Goal: Information Seeking & Learning: Learn about a topic

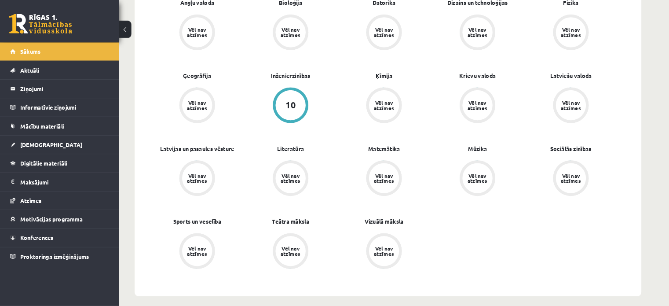
scroll to position [293, 0]
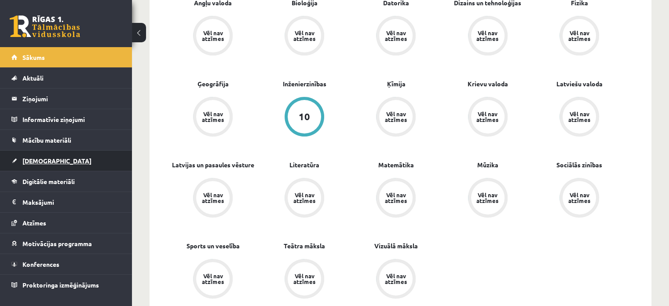
click at [88, 154] on link "[DEMOGRAPHIC_DATA]" at bounding box center [66, 160] width 110 height 20
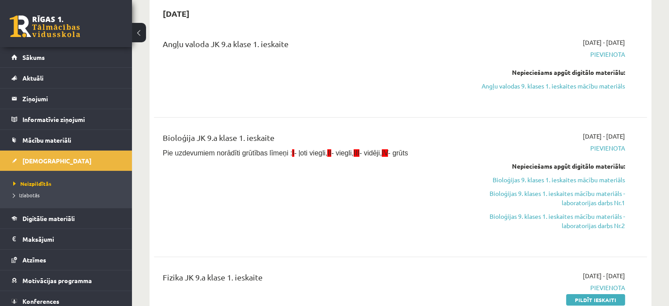
scroll to position [220, 0]
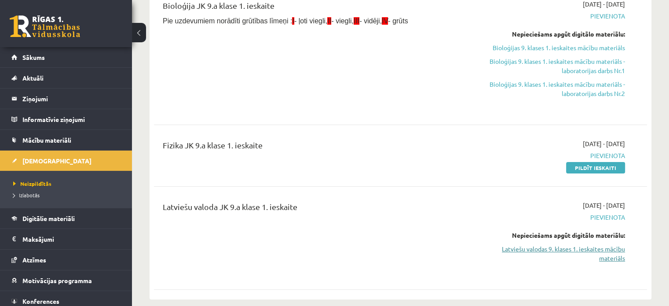
click at [582, 249] on link "Latviešu valodas 9. klases 1. ieskaites mācību materiāls" at bounding box center [552, 253] width 145 height 18
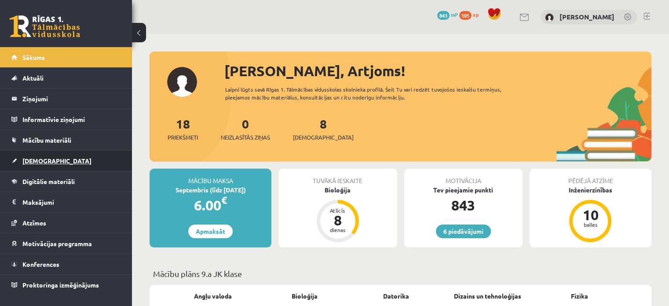
click at [47, 164] on link "[DEMOGRAPHIC_DATA]" at bounding box center [66, 160] width 110 height 20
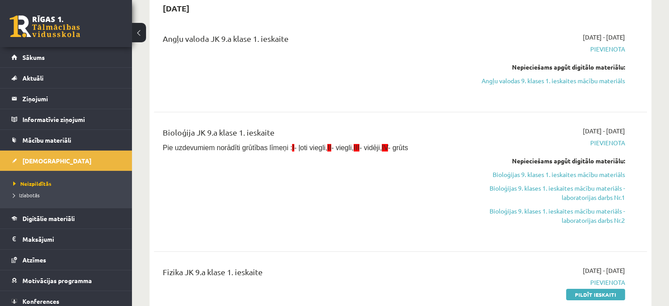
scroll to position [88, 0]
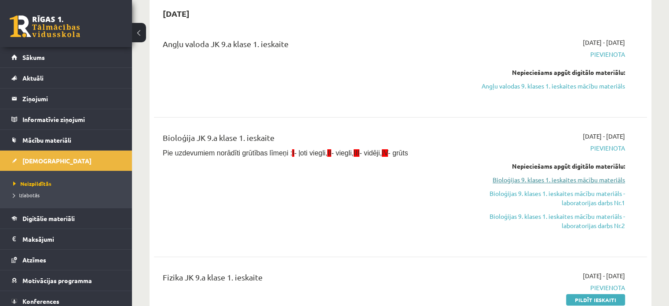
click at [600, 181] on link "Bioloģijas 9. klases 1. ieskaites mācību materiāls" at bounding box center [552, 179] width 145 height 9
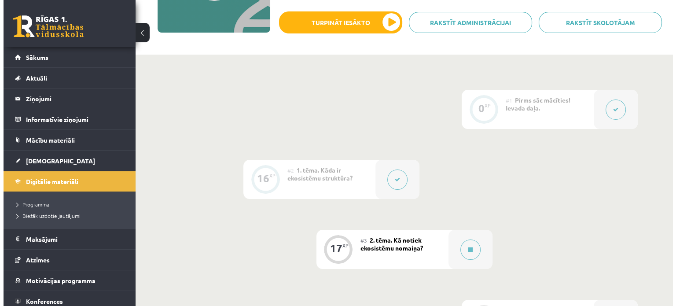
scroll to position [132, 0]
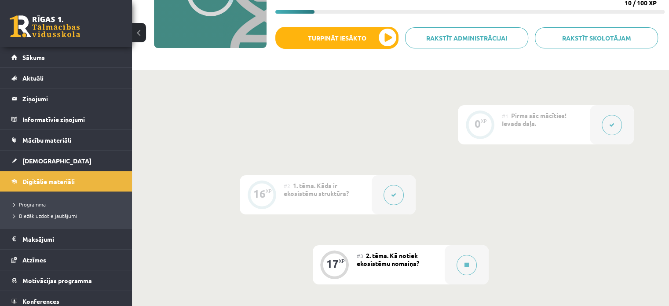
click at [609, 124] on button at bounding box center [612, 125] width 20 height 20
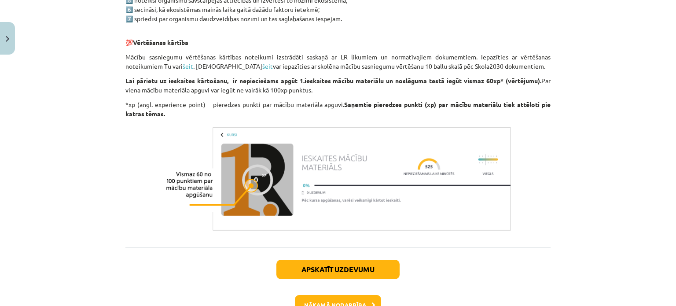
scroll to position [572, 0]
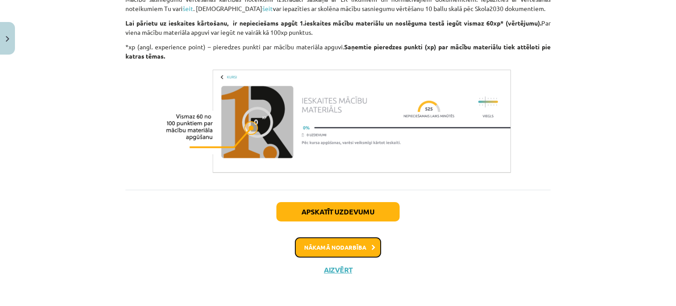
click at [335, 249] on button "Nākamā nodarbība" at bounding box center [338, 247] width 86 height 20
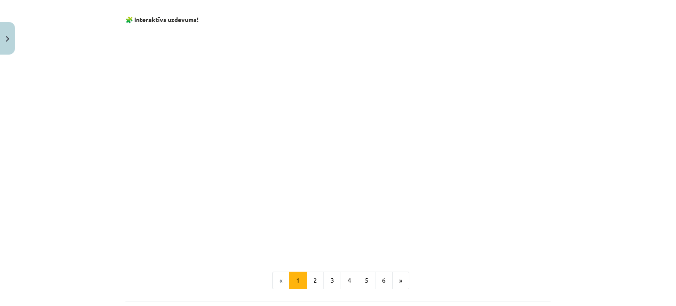
scroll to position [902, 0]
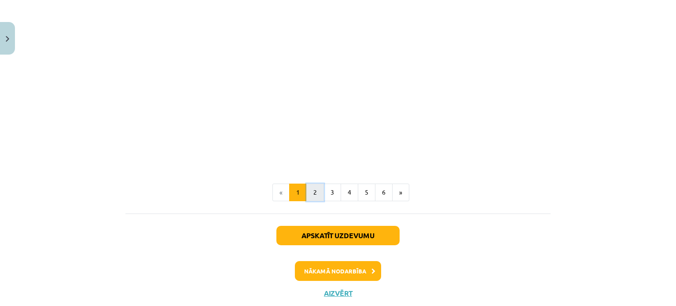
click at [313, 193] on button "2" at bounding box center [315, 192] width 18 height 18
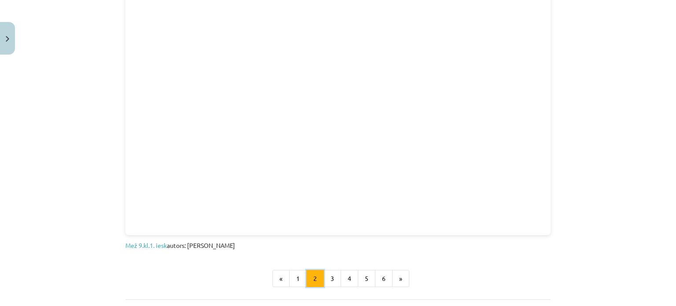
scroll to position [509, 0]
click at [96, 115] on div "Mācību tēma: Bioloģijas 9. klases 1. ieskaites mācību materiāls #2 1. tēma. Kād…" at bounding box center [338, 153] width 676 height 306
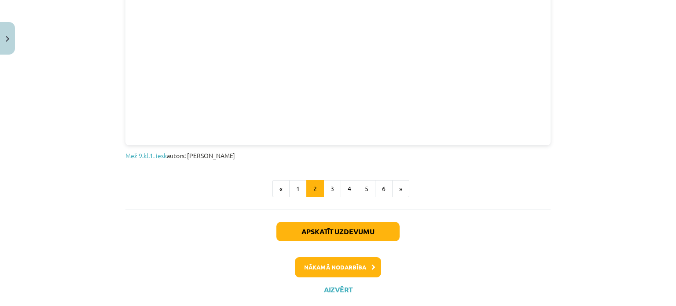
scroll to position [616, 0]
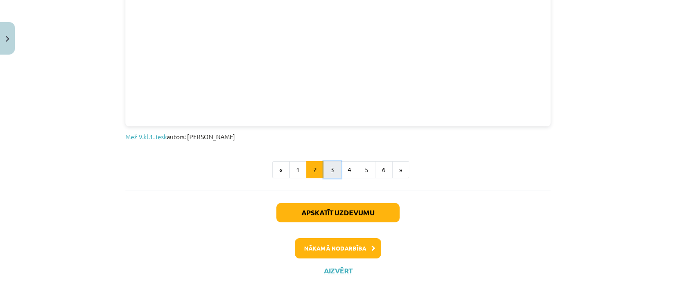
click at [326, 169] on button "3" at bounding box center [332, 170] width 18 height 18
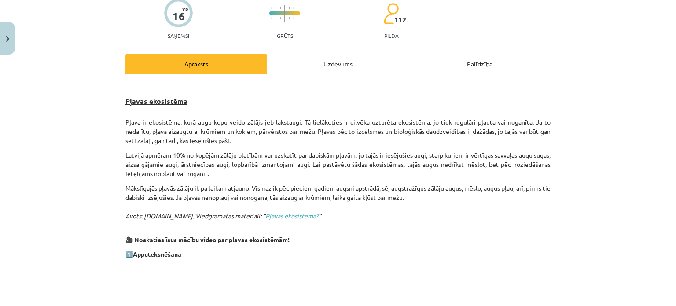
scroll to position [88, 0]
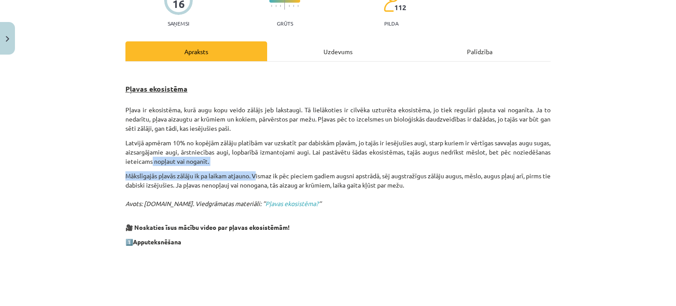
drag, startPoint x: 187, startPoint y: 164, endPoint x: 256, endPoint y: 169, distance: 68.8
click at [544, 223] on p "🎥 Noskaties īsus mācību video par pļavas ekosistēmām!" at bounding box center [337, 222] width 425 height 18
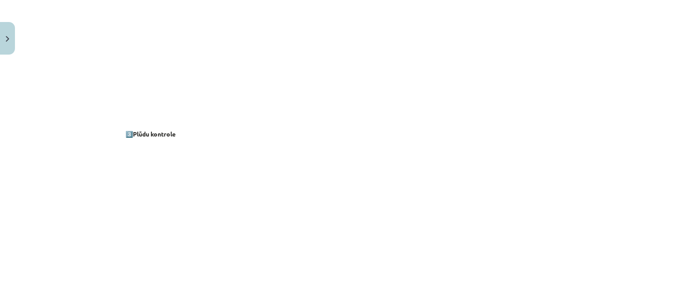
scroll to position [528, 0]
click at [538, 69] on p at bounding box center [337, 72] width 425 height 161
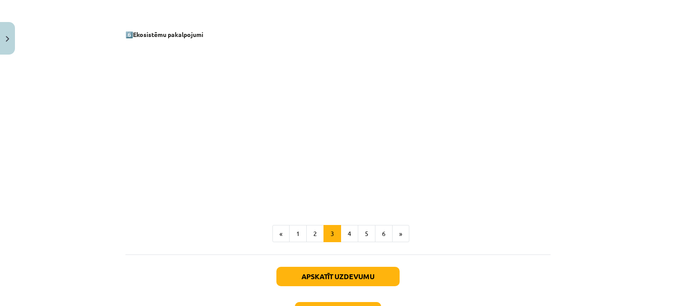
scroll to position [1264, 0]
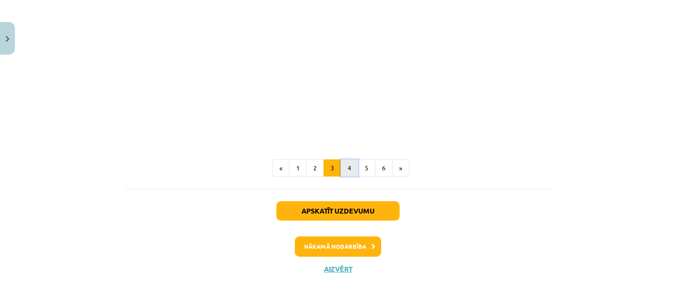
click at [344, 169] on button "4" at bounding box center [350, 168] width 18 height 18
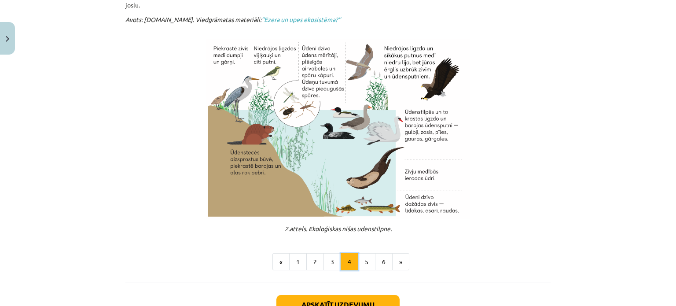
scroll to position [289, 0]
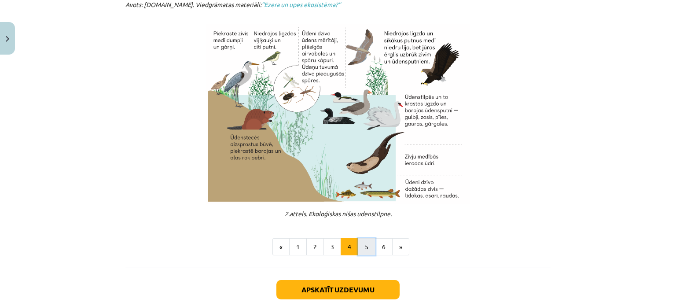
click at [364, 250] on button "5" at bounding box center [367, 247] width 18 height 18
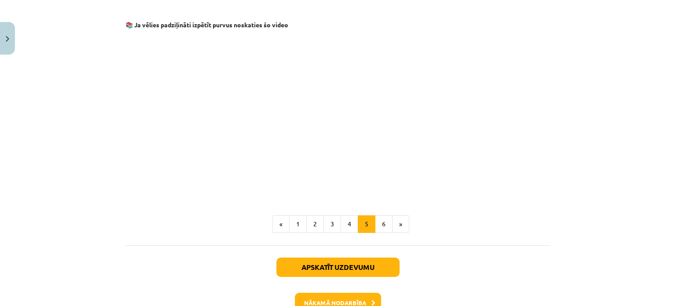
scroll to position [685, 0]
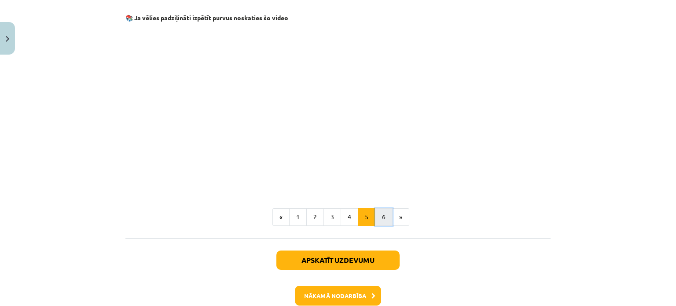
click at [386, 208] on button "6" at bounding box center [384, 217] width 18 height 18
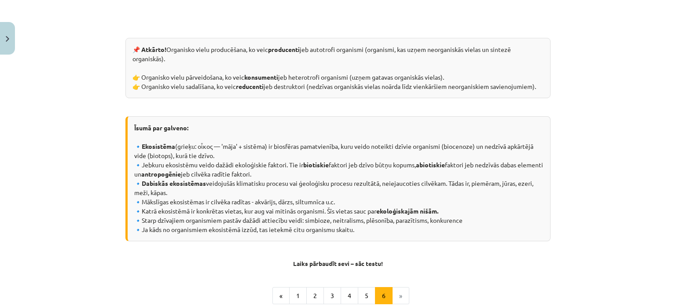
scroll to position [503, 0]
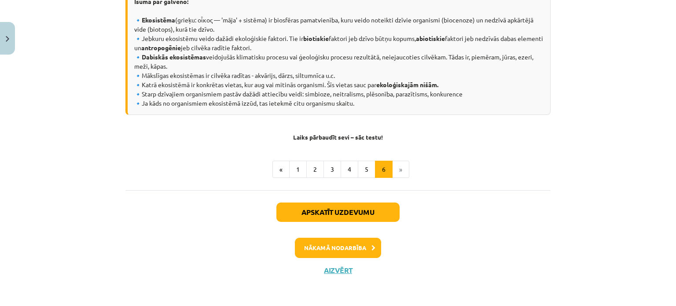
click at [396, 169] on li "»" at bounding box center [400, 170] width 17 height 18
click at [351, 207] on button "Apskatīt uzdevumu" at bounding box center [337, 211] width 123 height 19
select select "**"
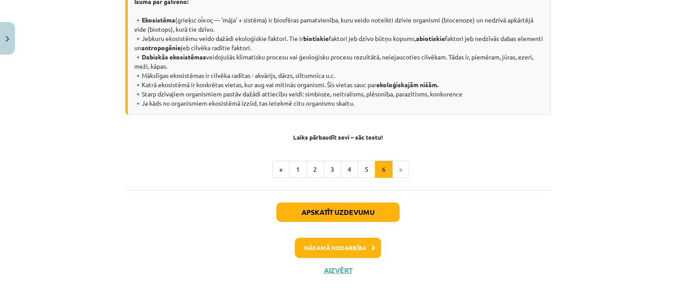
select select "**"
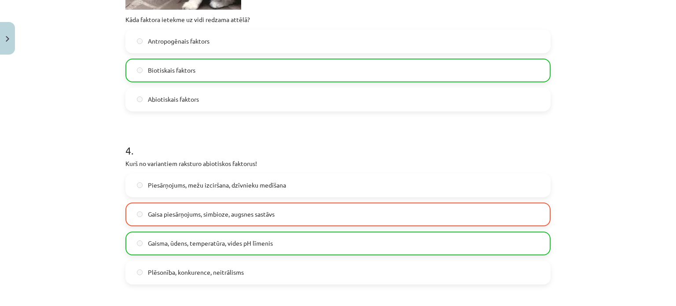
scroll to position [726, 0]
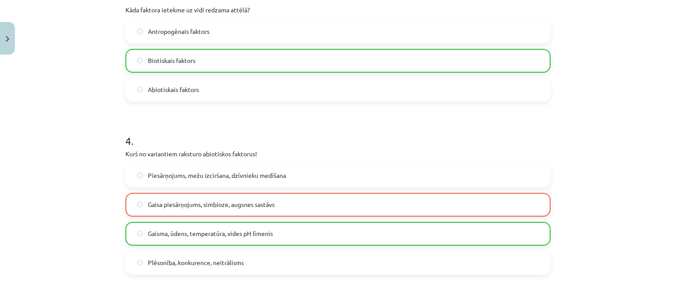
click at [148, 200] on span "Gaisa piesārņojums, simbioze, augsnes sastāvs" at bounding box center [211, 204] width 127 height 9
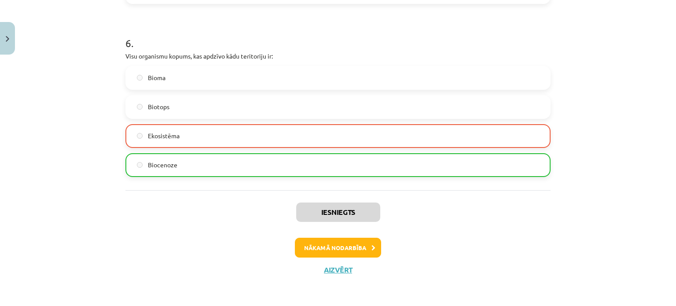
scroll to position [1140, 0]
click at [323, 246] on button "Nākamā nodarbība" at bounding box center [338, 248] width 86 height 20
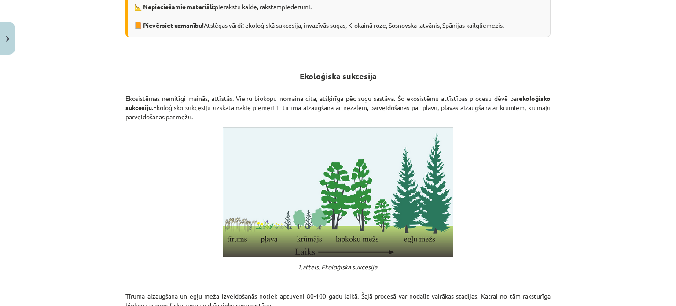
scroll to position [242, 0]
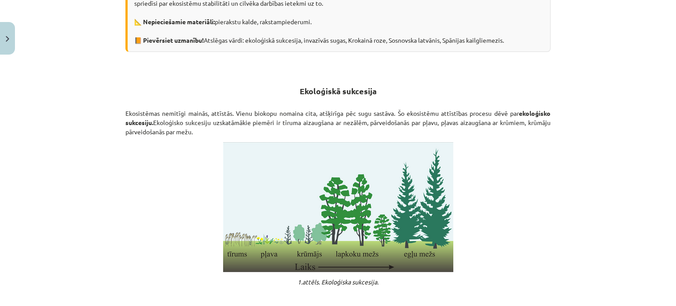
click at [165, 96] on h2 "Ekoloģiskā sukcesija" at bounding box center [337, 90] width 425 height 31
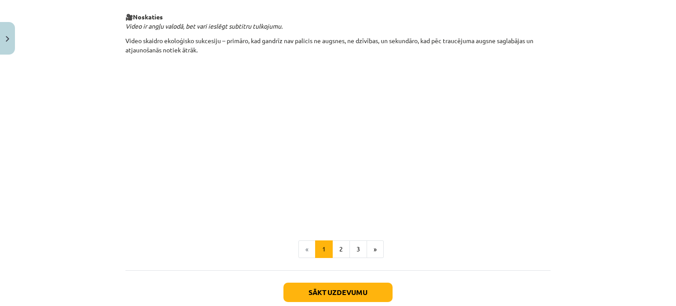
scroll to position [899, 0]
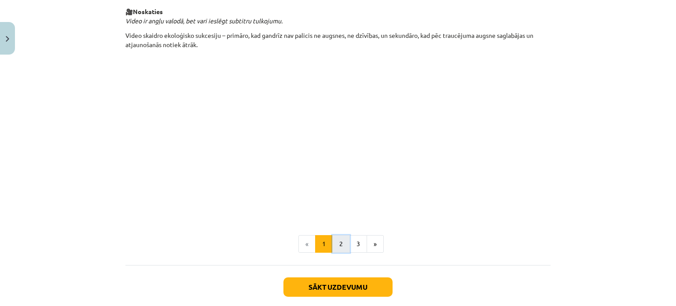
click at [333, 239] on button "2" at bounding box center [341, 244] width 18 height 18
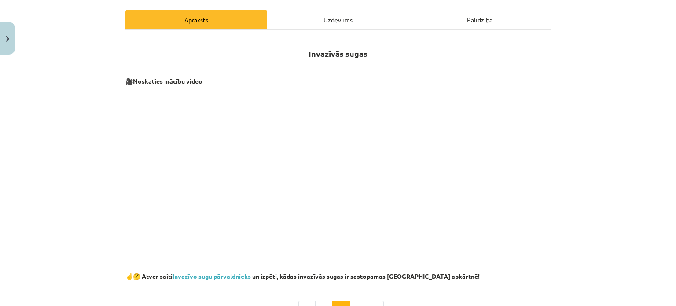
scroll to position [100, 0]
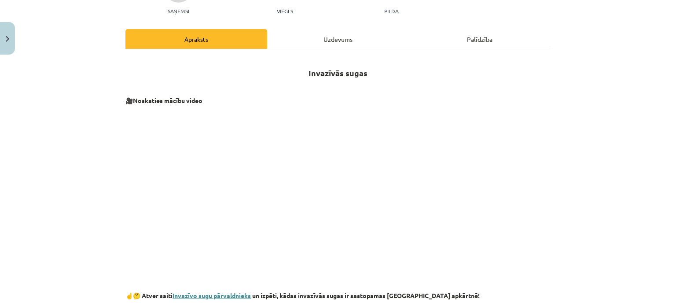
click at [211, 294] on link "Invazīvo sugu pārvaldnieks" at bounding box center [211, 295] width 78 height 8
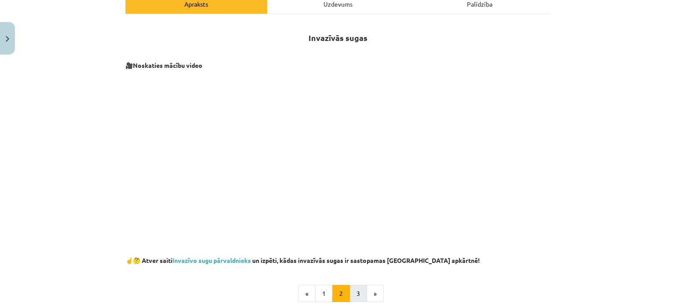
scroll to position [232, 0]
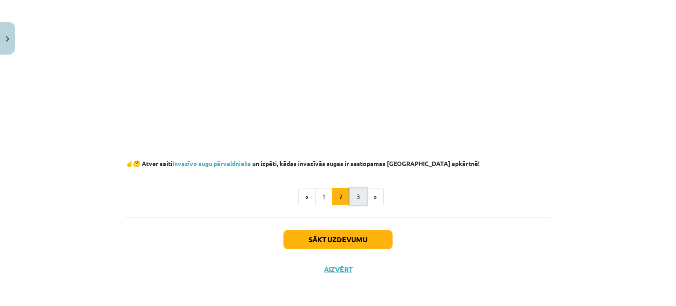
click at [349, 194] on button "3" at bounding box center [358, 197] width 18 height 18
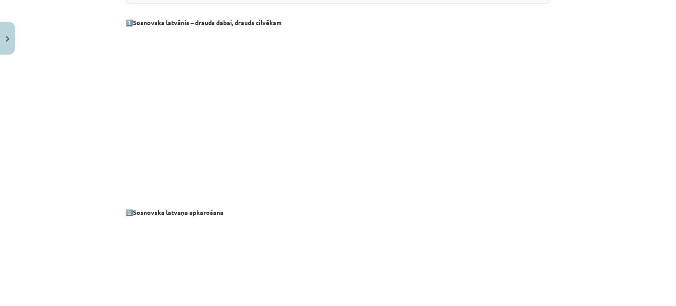
scroll to position [157, 0]
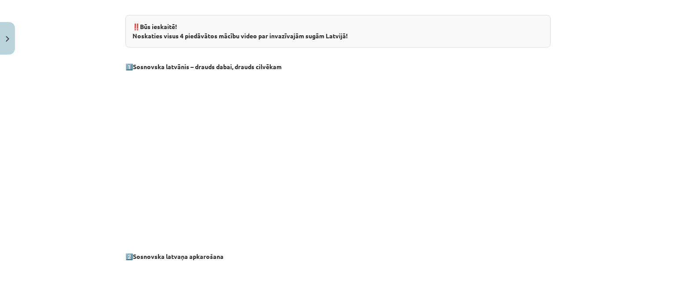
click at [500, 146] on p at bounding box center [337, 157] width 425 height 161
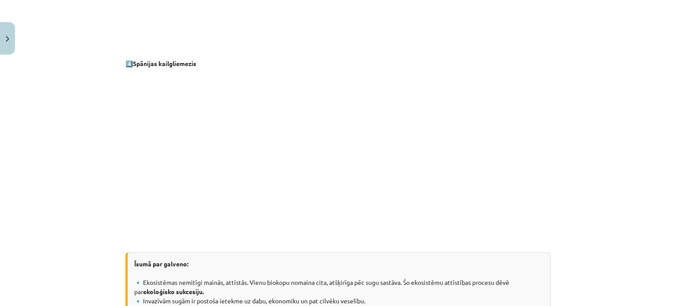
scroll to position [909, 0]
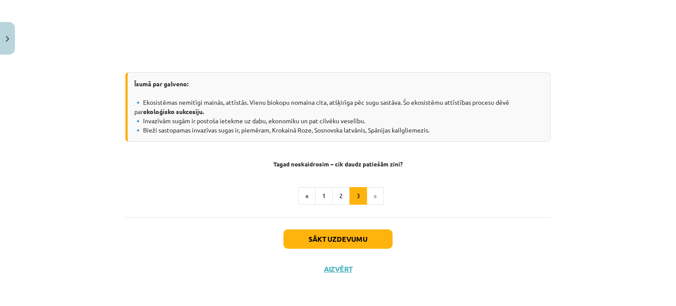
drag, startPoint x: 375, startPoint y: 197, endPoint x: 373, endPoint y: 202, distance: 6.0
click at [375, 197] on li "»" at bounding box center [375, 196] width 17 height 18
click at [341, 237] on button "Sākt uzdevumu" at bounding box center [337, 238] width 109 height 19
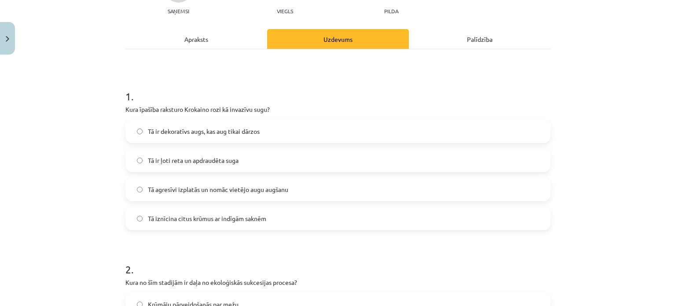
scroll to position [110, 0]
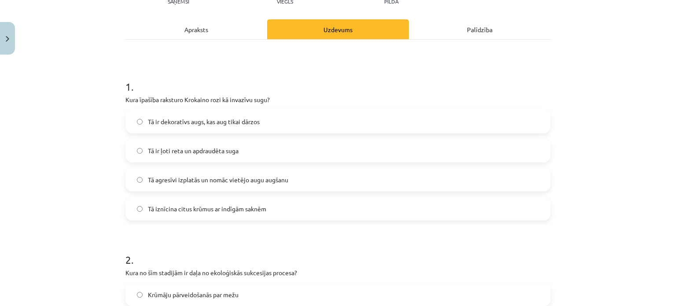
click at [257, 178] on span "Tā agresīvi izplatās un nomāc vietējo augu augšanu" at bounding box center [218, 179] width 140 height 9
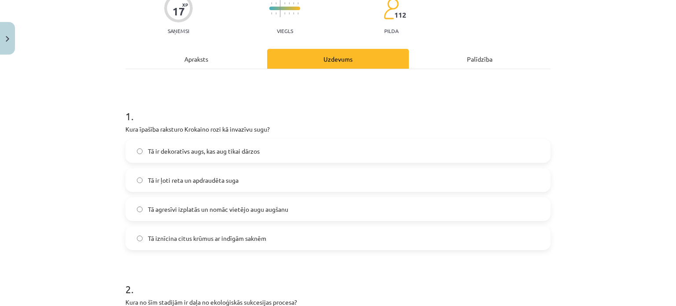
scroll to position [66, 0]
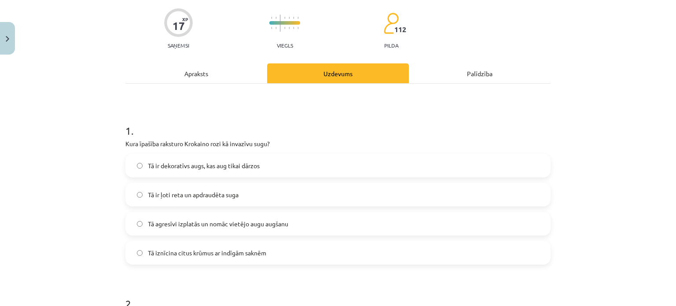
click at [316, 250] on label "Tā iznīcina citus krūmus ar indīgām saknēm" at bounding box center [337, 253] width 423 height 22
click at [321, 223] on label "Tā agresīvi izplatās un nomāc vietējo augu augšanu" at bounding box center [337, 224] width 423 height 22
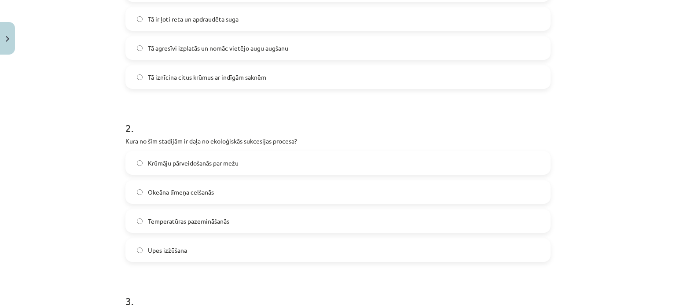
scroll to position [242, 0]
drag, startPoint x: 120, startPoint y: 141, endPoint x: 300, endPoint y: 143, distance: 180.0
click at [352, 147] on div "2 . Kura no šīm stadijām ir daļa no ekoloģiskās sukcesijas procesa? Krūmāju pār…" at bounding box center [337, 183] width 425 height 155
click at [239, 158] on label "Krūmāju pārveidošanās par mežu" at bounding box center [337, 162] width 423 height 22
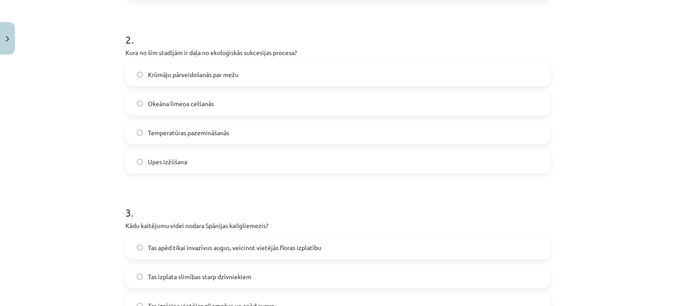
scroll to position [418, 0]
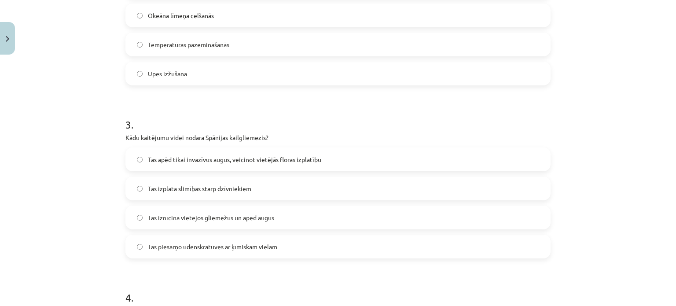
click at [243, 190] on span "Tas izplata slimības starp dzīvniekiem" at bounding box center [199, 188] width 103 height 9
click at [252, 222] on label "Tas iznīcina vietējos gliemežus un apēd augus" at bounding box center [337, 217] width 423 height 22
click at [265, 199] on div "Tas izplata slimības starp dzīvniekiem" at bounding box center [337, 188] width 425 height 24
click at [275, 218] on label "Tas iznīcina vietējos gliemežus un apēd augus" at bounding box center [337, 217] width 423 height 22
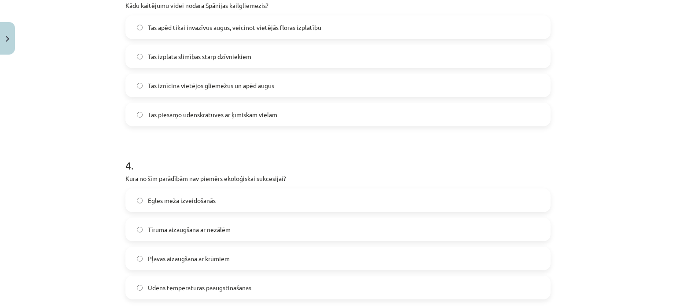
scroll to position [638, 0]
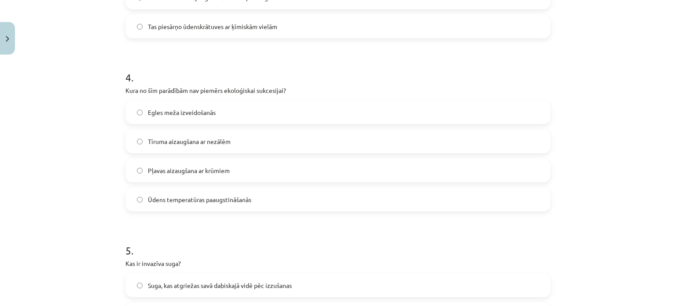
click at [220, 198] on span "Ūdens temperatūras paaugstināšanās" at bounding box center [199, 199] width 103 height 9
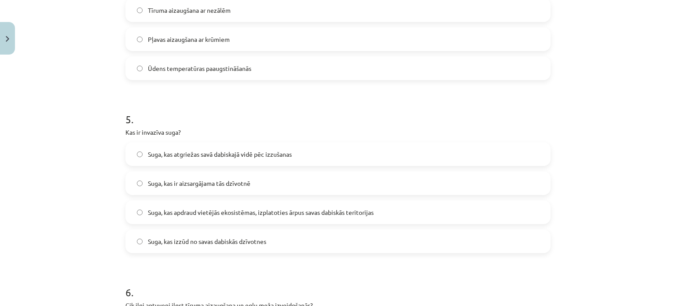
scroll to position [770, 0]
click at [176, 214] on span "Suga, kas apdraud vietējās ekosistēmas, izplatoties ārpus savas dabiskās terito…" at bounding box center [261, 211] width 226 height 9
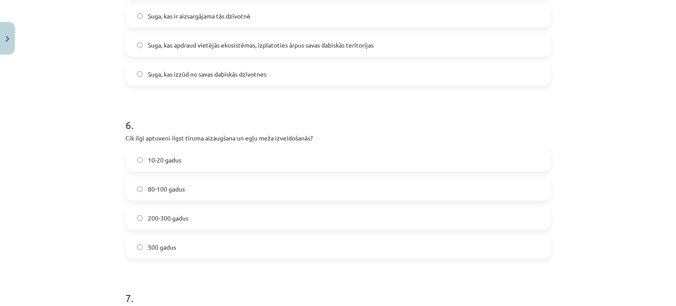
scroll to position [946, 0]
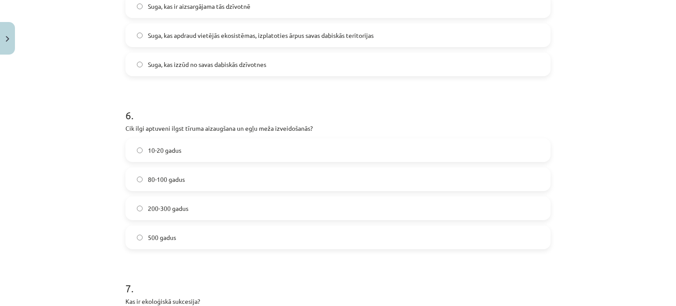
click at [204, 206] on label "200-300 gadus" at bounding box center [337, 208] width 423 height 22
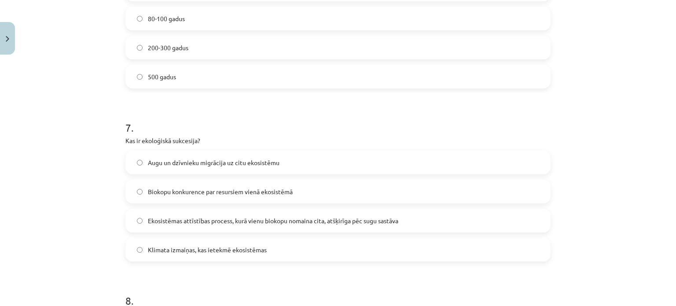
scroll to position [1122, 0]
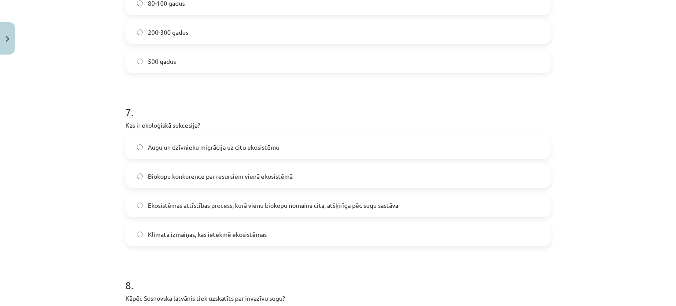
click at [324, 204] on span "Ekosistēmas attīstības process, kurā vienu biokopu nomaina cita, atšķirīga pēc …" at bounding box center [273, 205] width 250 height 9
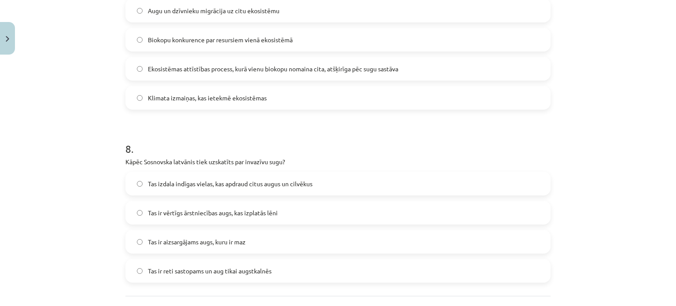
scroll to position [1298, 0]
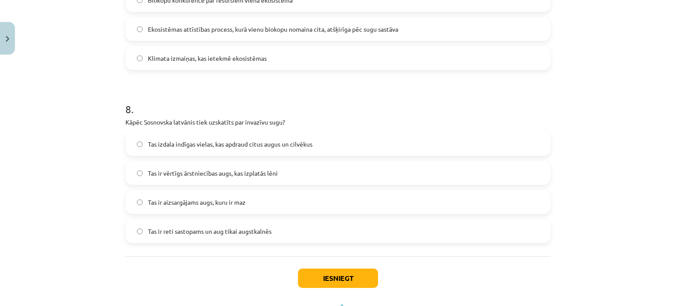
click at [200, 147] on span "Tas izdala indīgas vielas, kas apdraud citus augus un cilvēkus" at bounding box center [230, 143] width 165 height 9
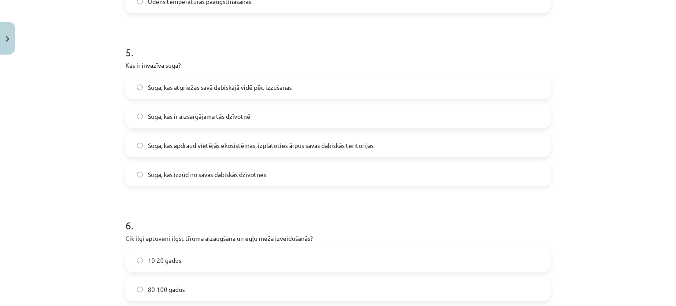
scroll to position [968, 0]
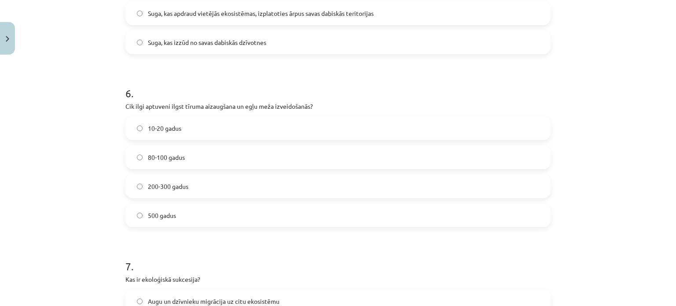
click at [278, 159] on label "80-100 gadus" at bounding box center [337, 157] width 423 height 22
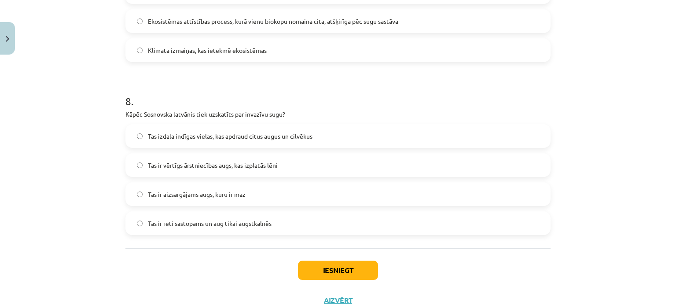
scroll to position [1320, 0]
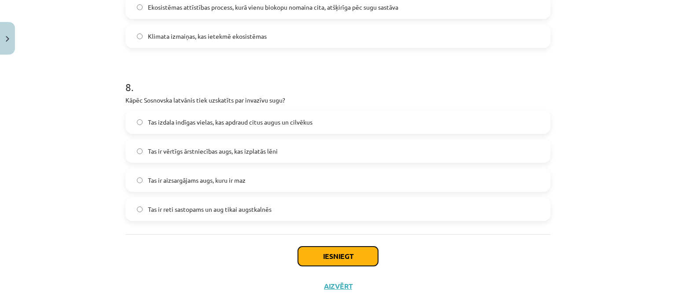
click at [351, 251] on button "Iesniegt" at bounding box center [338, 255] width 80 height 19
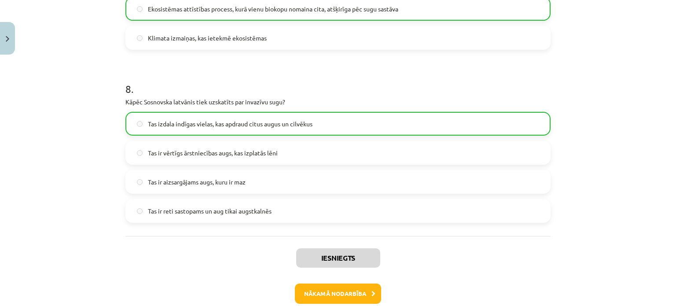
scroll to position [1364, 0]
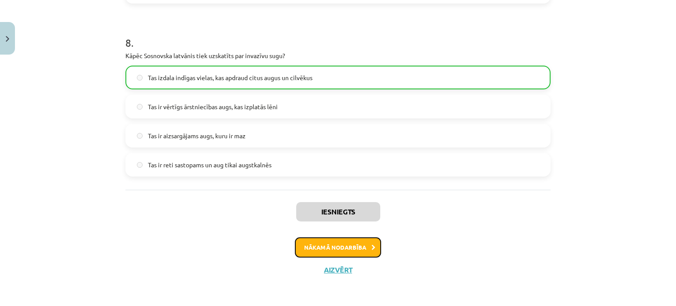
click at [336, 244] on button "Nākamā nodarbība" at bounding box center [338, 247] width 86 height 20
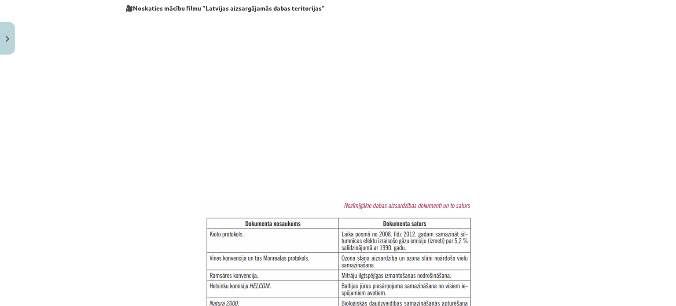
scroll to position [374, 0]
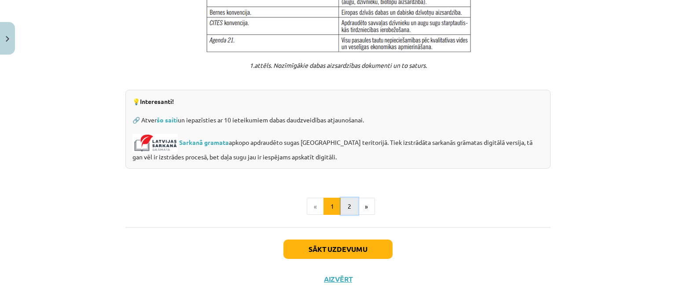
click at [350, 198] on button "2" at bounding box center [350, 207] width 18 height 18
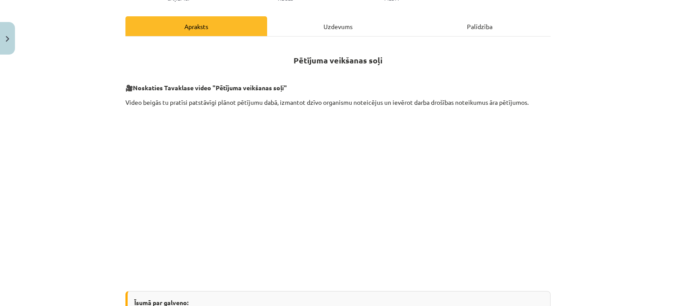
scroll to position [112, 0]
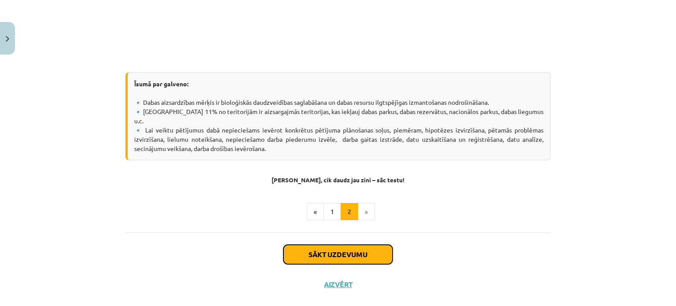
click at [348, 253] on button "Sākt uzdevumu" at bounding box center [337, 254] width 109 height 19
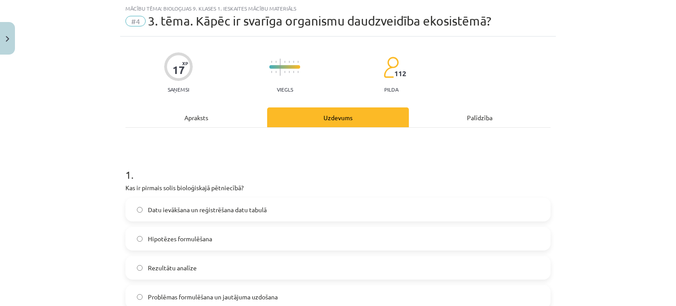
scroll to position [66, 0]
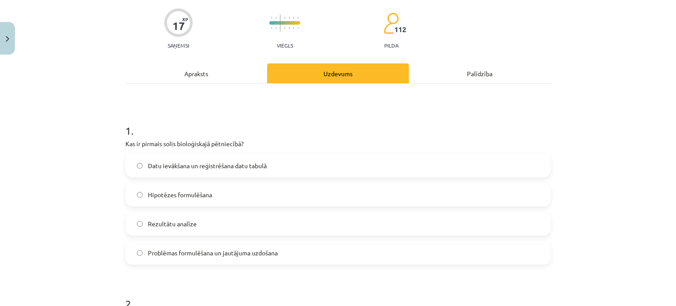
click at [9, 154] on div "Mācību tēma: Bioloģijas 9. klases 1. ieskaites mācību materiāls #4 3. tēma. Kāp…" at bounding box center [338, 153] width 676 height 306
drag, startPoint x: 144, startPoint y: 164, endPoint x: 271, endPoint y: 174, distance: 127.1
click at [271, 174] on label "Datu ievākšana un reģistrēšana datu tabulā" at bounding box center [337, 165] width 423 height 22
click at [317, 132] on h1 "1 ." at bounding box center [337, 122] width 425 height 27
click at [185, 253] on span "Problēmas formulēšana un jautājuma uzdošana" at bounding box center [213, 252] width 130 height 9
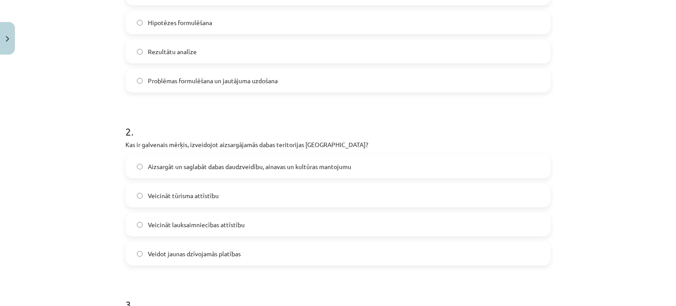
scroll to position [286, 0]
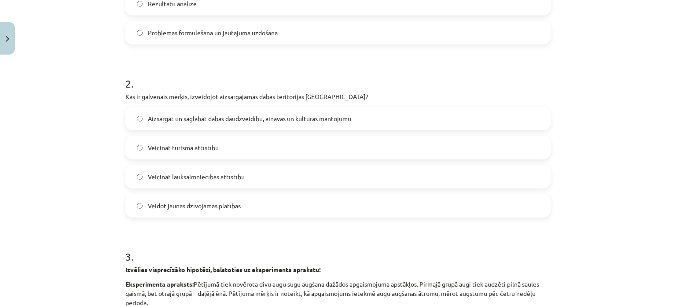
click at [216, 122] on span "Aizsargāt un saglabāt dabas daudzveidību, ainavas un kultūras mantojumu" at bounding box center [249, 118] width 203 height 9
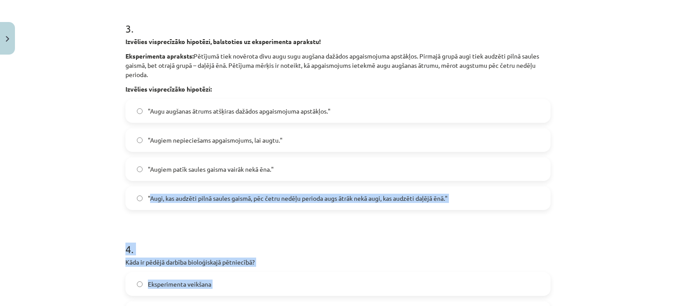
scroll to position [535, 0]
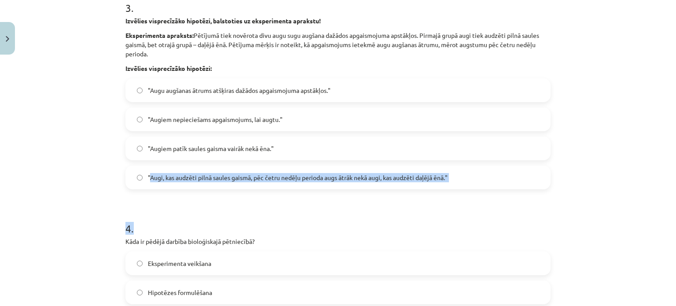
drag, startPoint x: 148, startPoint y: 253, endPoint x: 397, endPoint y: 216, distance: 251.8
click at [292, 211] on h1 "4 ." at bounding box center [337, 220] width 425 height 27
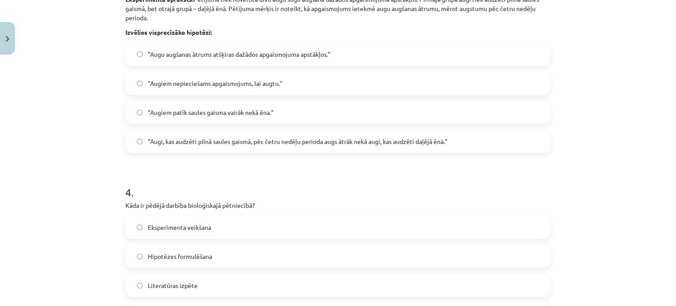
scroll to position [623, 0]
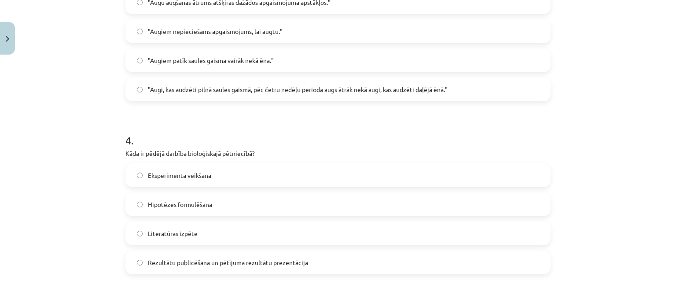
click at [173, 261] on span "Rezultātu publicēšana un pētījuma rezultātu prezentācija" at bounding box center [228, 262] width 160 height 9
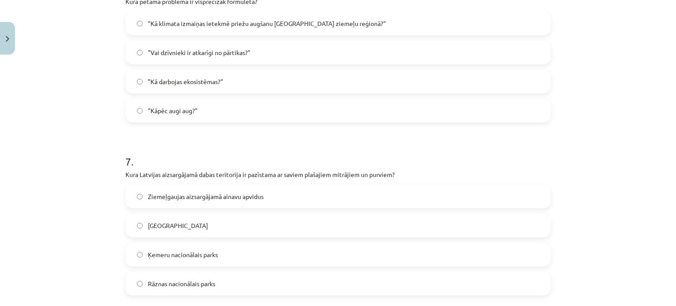
scroll to position [900, 0]
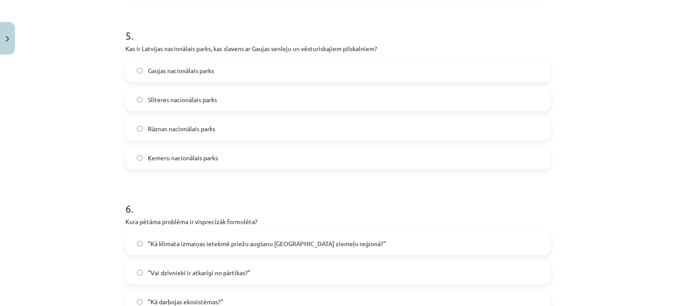
click at [222, 70] on label "Gaujas nacionālais parks" at bounding box center [337, 70] width 423 height 22
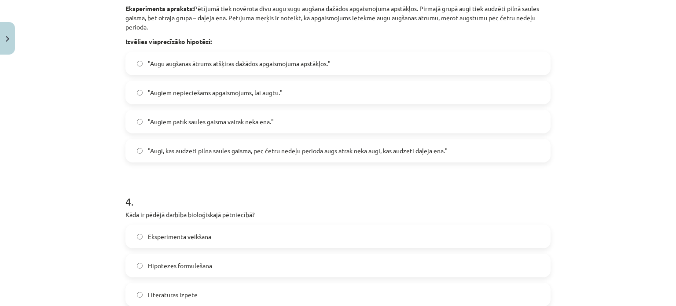
scroll to position [548, 0]
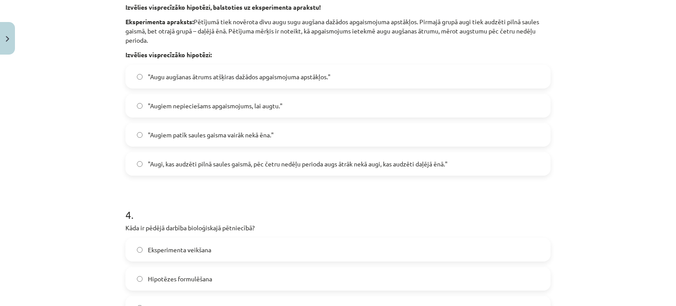
click at [250, 159] on span ""Augi, kas audzēti pilnā saules gaismā, pēc četru nedēļu perioda augs ātrāk nek…" at bounding box center [298, 163] width 300 height 9
click at [215, 135] on span ""Augiem patīk saules gaisma vairāk nekā ēna."" at bounding box center [211, 134] width 126 height 9
click at [227, 161] on span ""Augi, kas audzēti pilnā saules gaismā, pēc četru nedēļu perioda augs ātrāk nek…" at bounding box center [298, 163] width 300 height 9
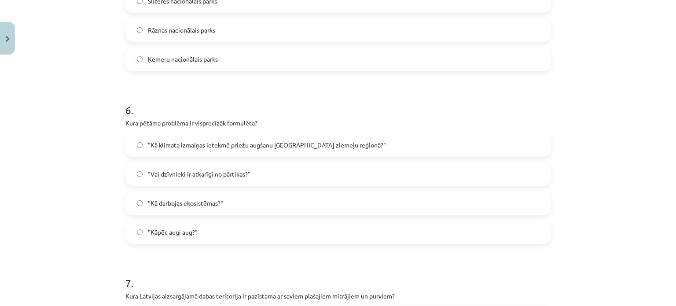
scroll to position [1032, 0]
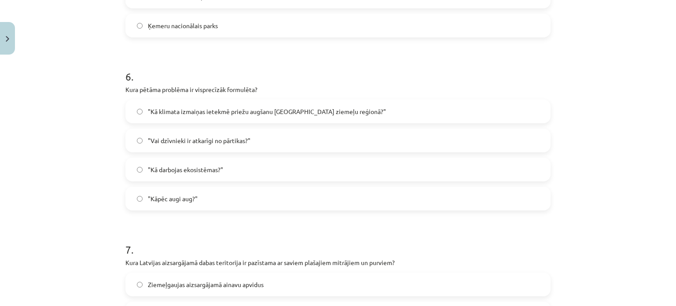
click at [237, 109] on span ""Kā klimata izmaiņas ietekmē priežu augšanu Latvijas ziemeļu reģionā?"" at bounding box center [267, 111] width 238 height 9
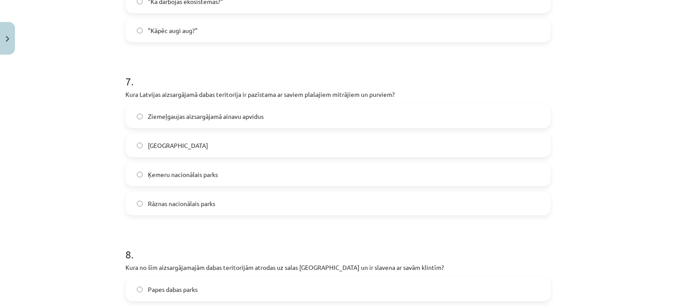
scroll to position [1252, 0]
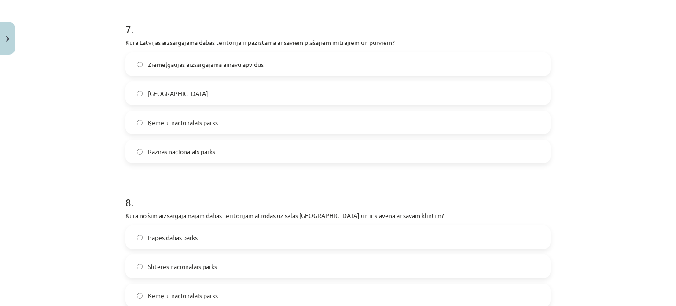
click at [232, 122] on label "Ķemeru nacionālais parks" at bounding box center [337, 122] width 423 height 22
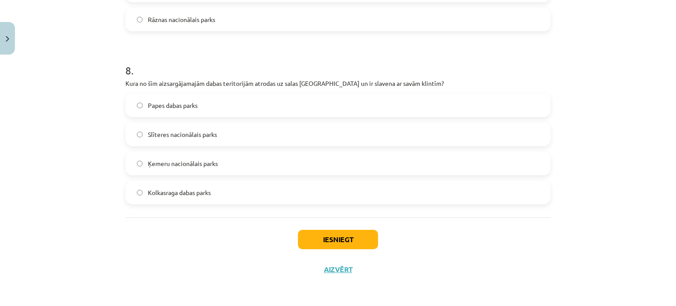
click at [142, 110] on label "Papes dabas parks" at bounding box center [337, 105] width 423 height 22
click at [342, 237] on button "Iesniegt" at bounding box center [338, 239] width 80 height 19
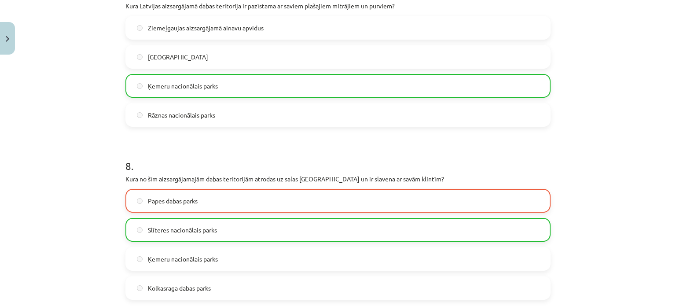
scroll to position [1408, 0]
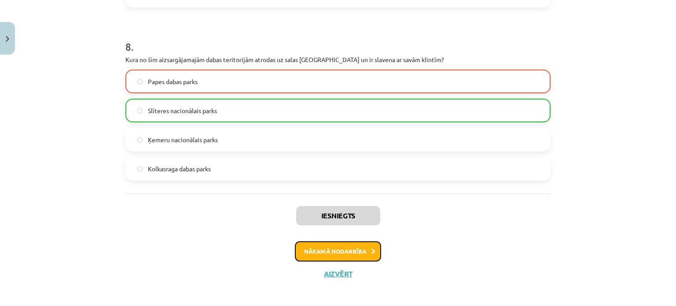
click at [309, 248] on button "Nākamā nodarbība" at bounding box center [338, 251] width 86 height 20
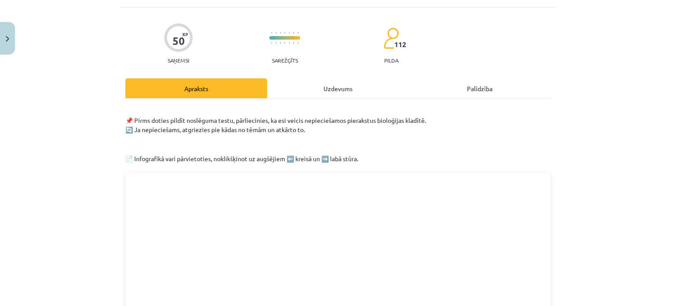
scroll to position [0, 0]
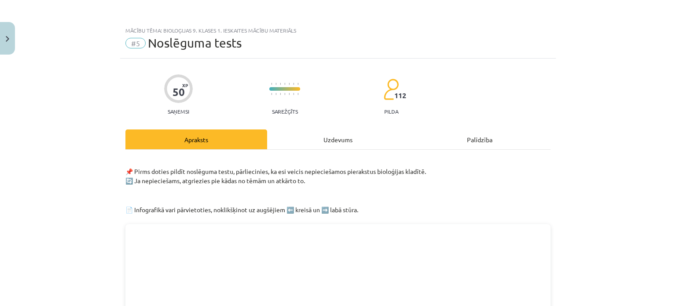
click at [328, 146] on div "Uzdevums" at bounding box center [338, 139] width 142 height 20
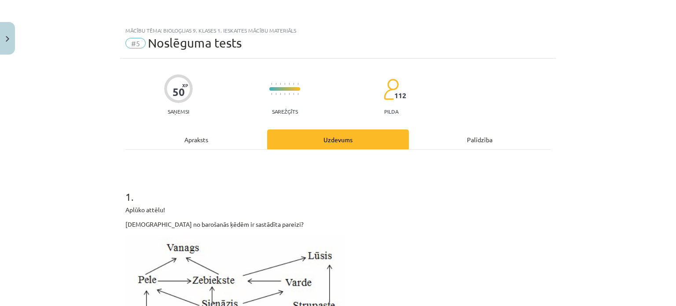
click at [188, 140] on div "Apraksts" at bounding box center [196, 139] width 142 height 20
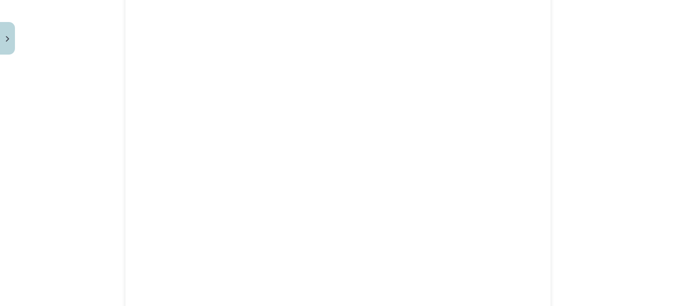
scroll to position [418, 0]
click at [556, 138] on div "Mācību tēma: Bioloģijas 9. klases 1. ieskaites mācību materiāls #5 Noslēguma te…" at bounding box center [338, 153] width 676 height 306
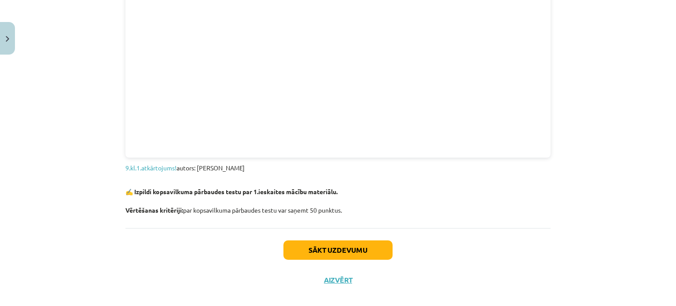
scroll to position [979, 0]
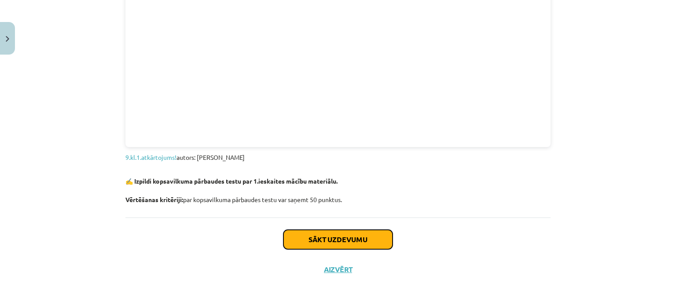
click at [304, 237] on button "Sākt uzdevumu" at bounding box center [337, 239] width 109 height 19
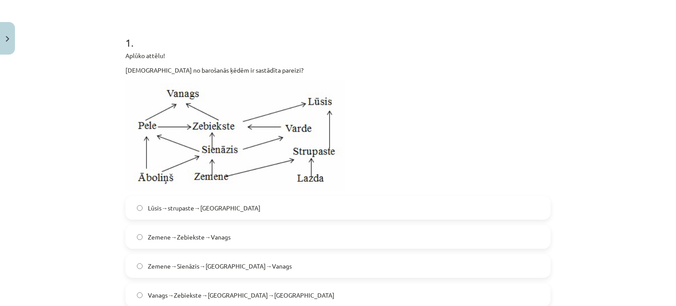
scroll to position [242, 0]
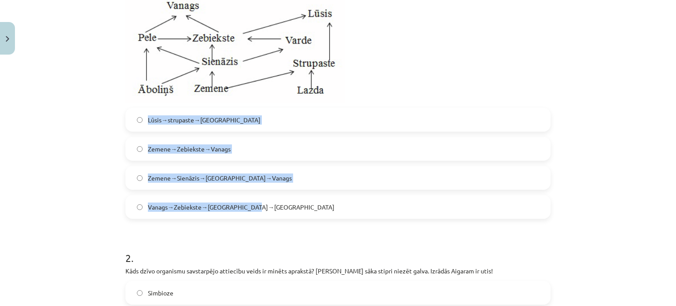
drag, startPoint x: 142, startPoint y: 110, endPoint x: 279, endPoint y: 217, distance: 173.0
click at [279, 217] on div "Lūsis→strupaste→Lazda Zemene→Zebiekste→Vanags Zemene→Sienāzis→Zebiekste→Vanags …" at bounding box center [337, 163] width 425 height 111
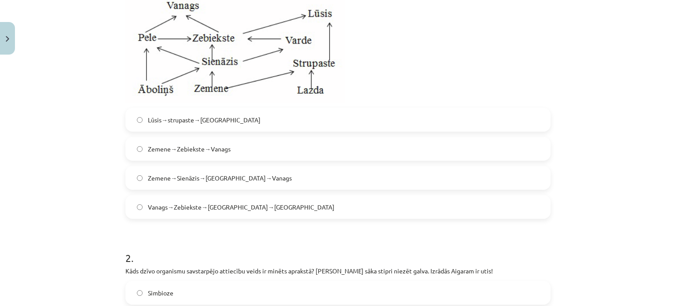
drag, startPoint x: 173, startPoint y: 181, endPoint x: 196, endPoint y: 183, distance: 22.5
click at [196, 183] on label "Zemene→Sienāzis→Zebiekste→Vanags" at bounding box center [337, 178] width 423 height 22
click at [291, 120] on label "Lūsis→strupaste→Lazda" at bounding box center [337, 120] width 423 height 22
drag, startPoint x: 173, startPoint y: 178, endPoint x: 195, endPoint y: 182, distance: 22.4
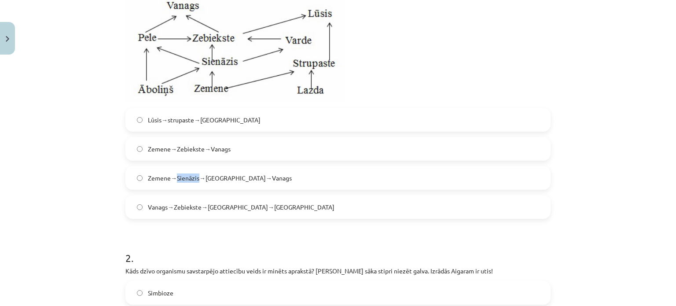
click at [195, 182] on label "Zemene→Sienāzis→Zebiekste→Vanags" at bounding box center [337, 178] width 423 height 22
click at [173, 188] on label "Zemene→Sienāzis→Zebiekste→Vanags" at bounding box center [337, 178] width 423 height 22
drag, startPoint x: 204, startPoint y: 180, endPoint x: 226, endPoint y: 183, distance: 22.1
click at [226, 183] on label "Zemene→Sienāzis→Zebiekste→Vanags" at bounding box center [337, 178] width 423 height 22
click at [202, 181] on span "Zemene→Sienāzis→Zebiekste→Vanags" at bounding box center [220, 177] width 144 height 9
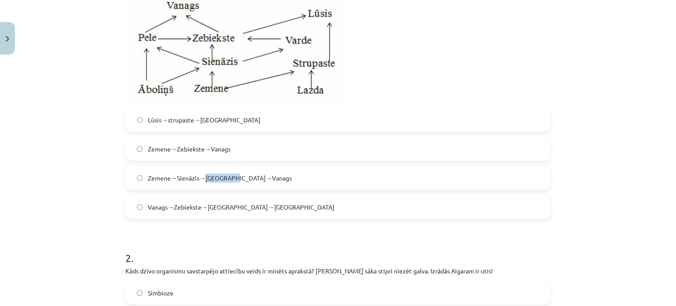
drag, startPoint x: 202, startPoint y: 180, endPoint x: 231, endPoint y: 188, distance: 29.9
click at [231, 188] on div "Zemene→Sienāzis→Zebiekste→Vanags" at bounding box center [337, 178] width 425 height 24
click at [399, 237] on h1 "2 ." at bounding box center [337, 249] width 425 height 27
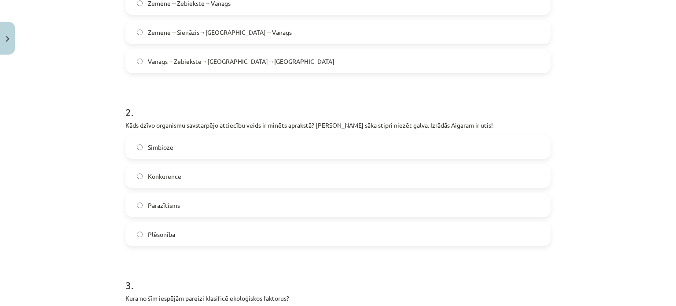
scroll to position [374, 0]
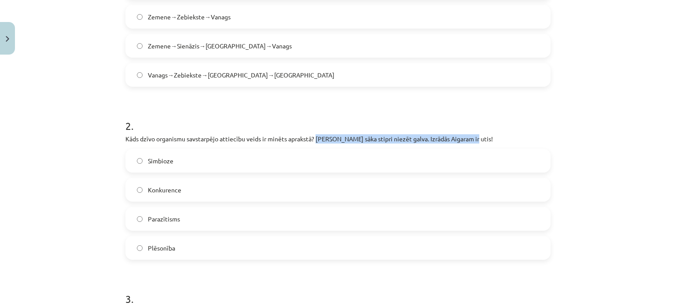
drag, startPoint x: 313, startPoint y: 136, endPoint x: 540, endPoint y: 138, distance: 227.5
click at [543, 137] on p "Kāds dzīvo organismu savstarpējo attiecību veids ir minēts aprakstā? Aigaram sā…" at bounding box center [337, 138] width 425 height 9
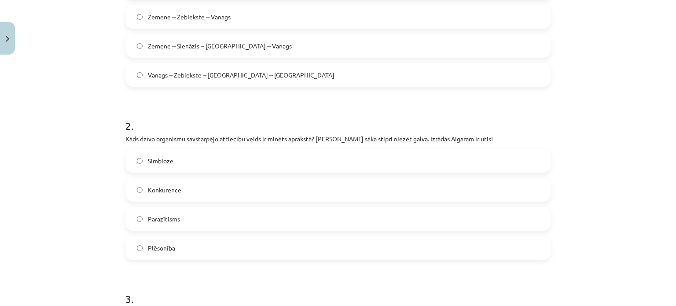
drag, startPoint x: 227, startPoint y: 120, endPoint x: 230, endPoint y: 125, distance: 5.1
click at [228, 120] on h1 "2 ." at bounding box center [337, 117] width 425 height 27
click at [190, 216] on label "Parazītisms" at bounding box center [337, 219] width 423 height 22
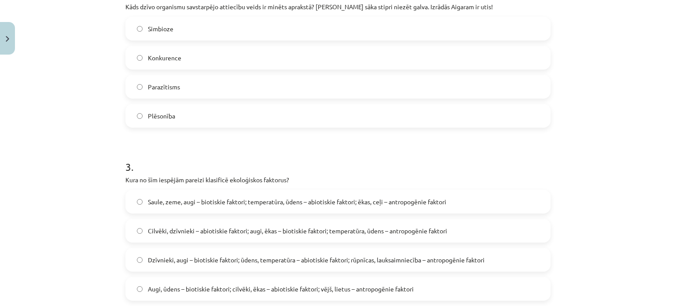
scroll to position [550, 0]
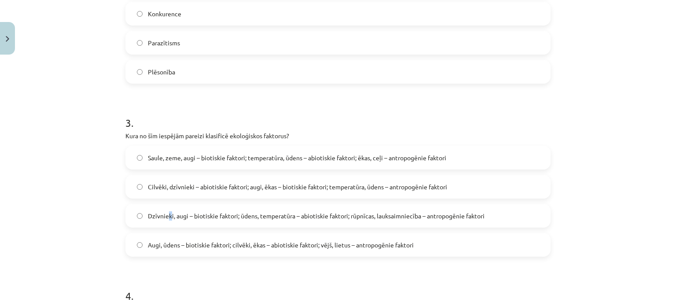
drag, startPoint x: 167, startPoint y: 209, endPoint x: 162, endPoint y: 209, distance: 4.9
click at [164, 209] on label "Dzīvnieki, augi – biotiskie faktori; ūdens, temperatūra – abiotiskie faktori; r…" at bounding box center [337, 216] width 423 height 22
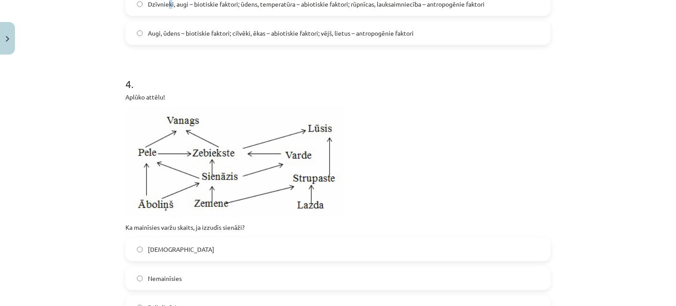
scroll to position [814, 0]
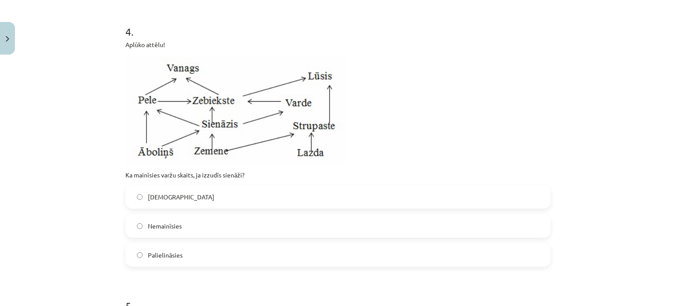
click at [521, 99] on p at bounding box center [337, 110] width 425 height 110
drag, startPoint x: 220, startPoint y: 176, endPoint x: 239, endPoint y: 176, distance: 19.4
click at [239, 176] on p "Ka mainīsies varžu skaits, ja izzudīs sienāži?" at bounding box center [337, 174] width 425 height 9
click at [167, 181] on div "4 . Aplūko attēlu! Ka mainīsies varžu skaits, ja izzudīs sienāži? Samazināsies …" at bounding box center [337, 138] width 425 height 257
drag, startPoint x: 158, startPoint y: 175, endPoint x: 175, endPoint y: 178, distance: 17.0
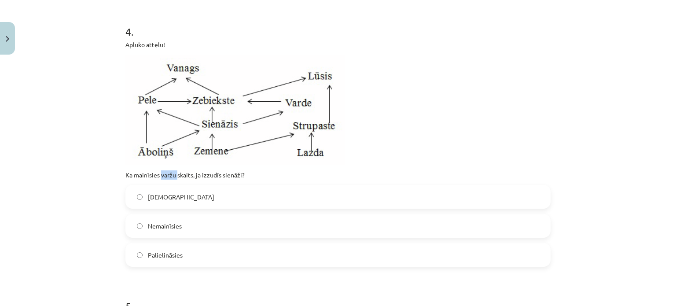
click at [175, 178] on p "Ka mainīsies varžu skaits, ja izzudīs sienāži?" at bounding box center [337, 174] width 425 height 9
click at [222, 192] on label "Samazināsies" at bounding box center [337, 197] width 423 height 22
click at [312, 178] on p "Ka mainīsies varžu skaits, ja izzudīs sienāži?" at bounding box center [337, 174] width 425 height 9
click at [175, 195] on span "Samazināsies" at bounding box center [181, 196] width 66 height 9
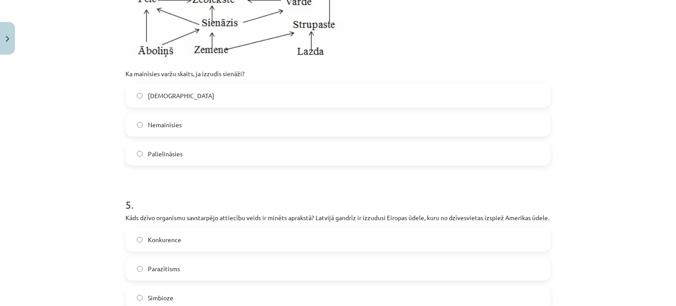
scroll to position [902, 0]
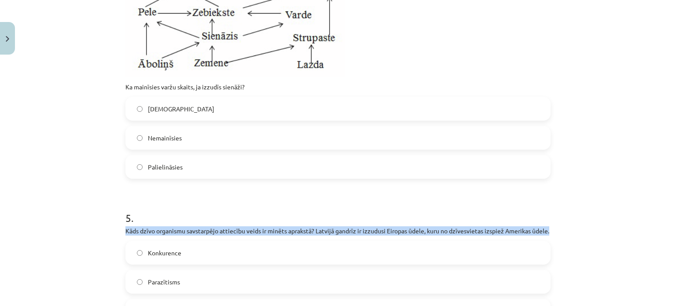
drag, startPoint x: 121, startPoint y: 230, endPoint x: 216, endPoint y: 238, distance: 94.9
click at [216, 238] on div "50 XP Saņemsi Sarežģīts 112 pilda Apraksts Uzdevums Palīdzība 1 . Aplūko attēlu…" at bounding box center [338, 292] width 436 height 2270
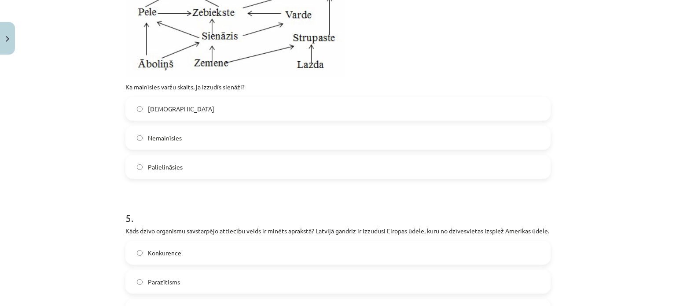
click at [60, 216] on div "Mācību tēma: Bioloģijas 9. klases 1. ieskaites mācību materiāls #5 Noslēguma te…" at bounding box center [338, 153] width 676 height 306
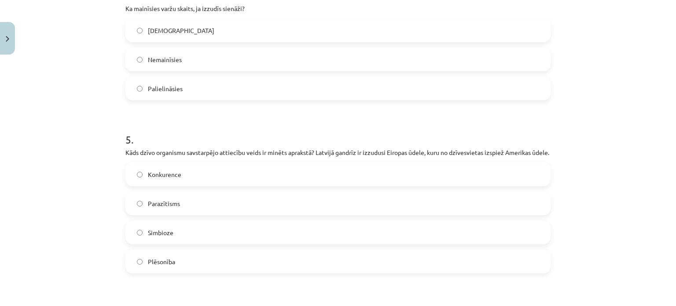
scroll to position [990, 0]
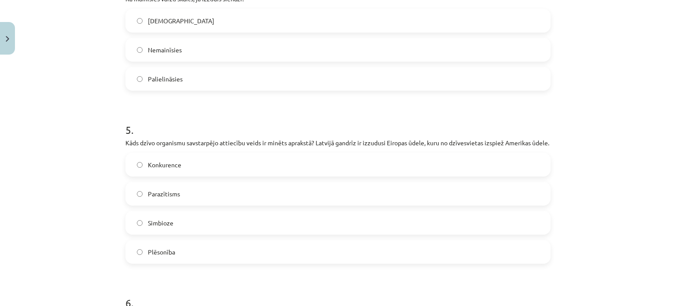
click at [187, 175] on label "Konkurence" at bounding box center [337, 165] width 423 height 22
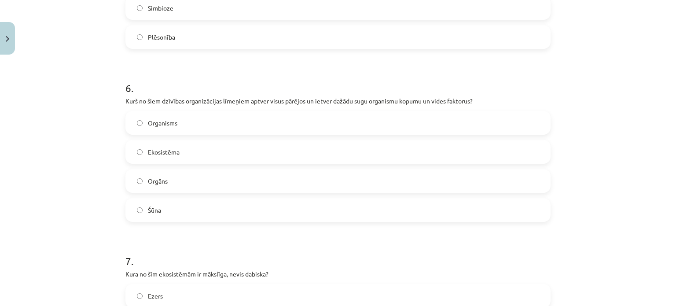
scroll to position [1210, 0]
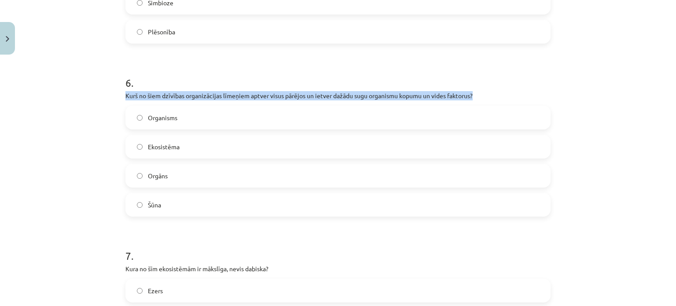
drag, startPoint x: 115, startPoint y: 101, endPoint x: 511, endPoint y: 100, distance: 396.0
click at [511, 100] on div "Mācību tēma: Bioloģijas 9. klases 1. ieskaites mācību materiāls #5 Noslēguma te…" at bounding box center [338, 153] width 676 height 306
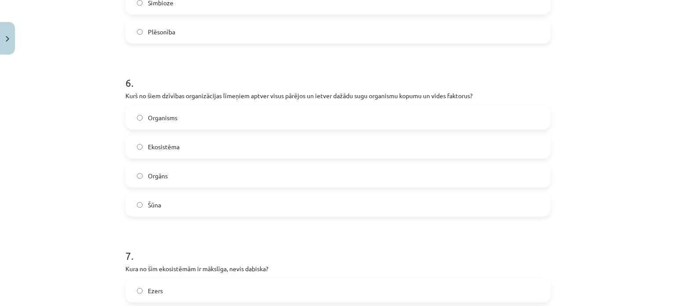
click at [87, 171] on div "Mācību tēma: Bioloģijas 9. klases 1. ieskaites mācību materiāls #5 Noslēguma te…" at bounding box center [338, 153] width 676 height 306
click at [155, 151] on span "Ekosistēma" at bounding box center [164, 146] width 32 height 9
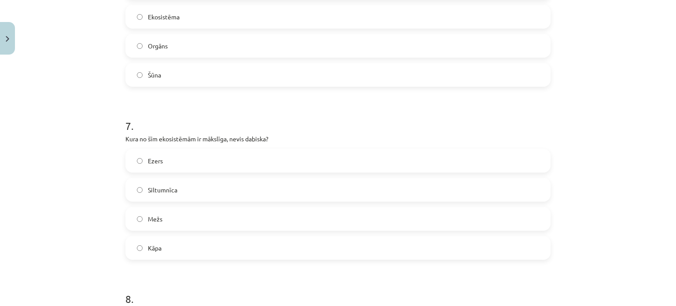
scroll to position [1342, 0]
click at [233, 194] on label "Siltumnīca" at bounding box center [337, 187] width 423 height 22
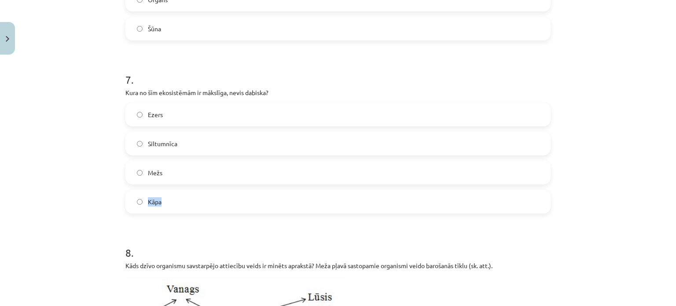
drag, startPoint x: 177, startPoint y: 214, endPoint x: 141, endPoint y: 212, distance: 36.1
click at [141, 212] on label "Kāpa" at bounding box center [337, 202] width 423 height 22
click at [215, 198] on div "Ezers Siltumnīca Mežs Kāpa" at bounding box center [337, 158] width 425 height 111
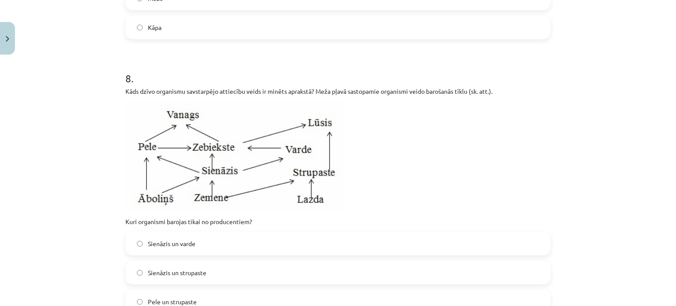
scroll to position [1562, 0]
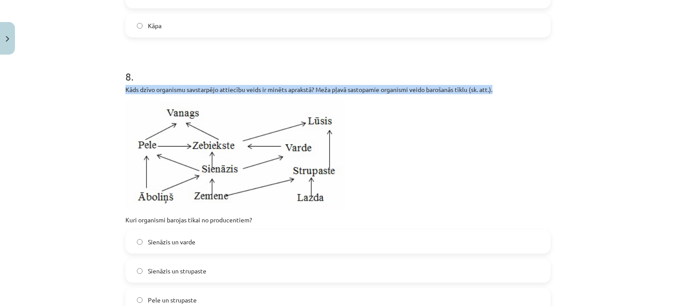
drag, startPoint x: 114, startPoint y: 103, endPoint x: 486, endPoint y: 105, distance: 372.2
click at [486, 105] on div "Mācību tēma: Bioloģijas 9. klases 1. ieskaites mācību materiāls #5 Noslēguma te…" at bounding box center [338, 153] width 676 height 306
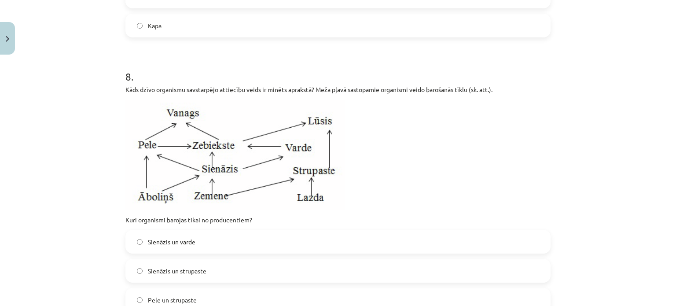
drag, startPoint x: 449, startPoint y: 87, endPoint x: 110, endPoint y: 99, distance: 339.0
click at [102, 101] on div "Mācību tēma: Bioloģijas 9. klases 1. ieskaites mācību materiāls #5 Noslēguma te…" at bounding box center [338, 153] width 676 height 306
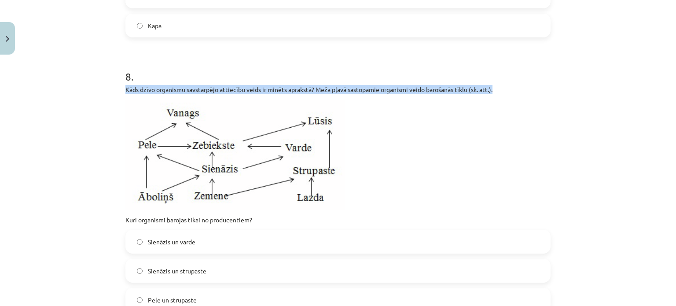
drag, startPoint x: 113, startPoint y: 98, endPoint x: 498, endPoint y: 106, distance: 385.5
click at [498, 106] on div "Mācību tēma: Bioloģijas 9. klases 1. ieskaites mācību materiāls #5 Noslēguma te…" at bounding box center [338, 153] width 676 height 306
click at [67, 115] on div "Mācību tēma: Bioloģijas 9. klases 1. ieskaites mācību materiāls #5 Noslēguma te…" at bounding box center [338, 153] width 676 height 306
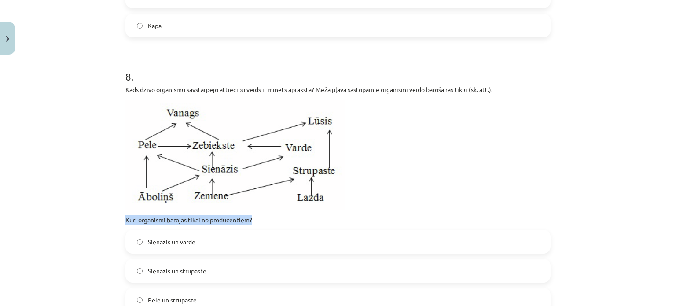
drag, startPoint x: 205, startPoint y: 231, endPoint x: 276, endPoint y: 228, distance: 71.3
click at [276, 228] on div "Mācību tēma: Bioloģijas 9. klases 1. ieskaites mācību materiāls #5 Noslēguma te…" at bounding box center [338, 153] width 676 height 306
click at [365, 149] on p at bounding box center [337, 154] width 425 height 110
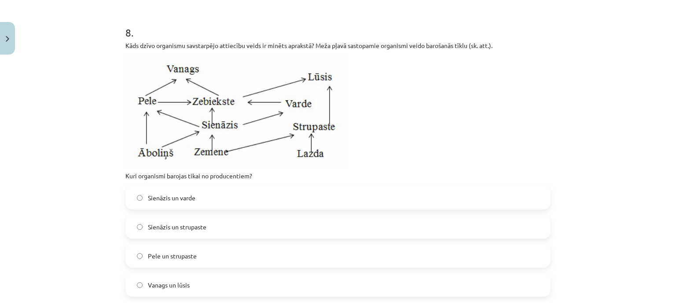
click at [208, 230] on label "Sienāzis un strupaste" at bounding box center [337, 227] width 423 height 22
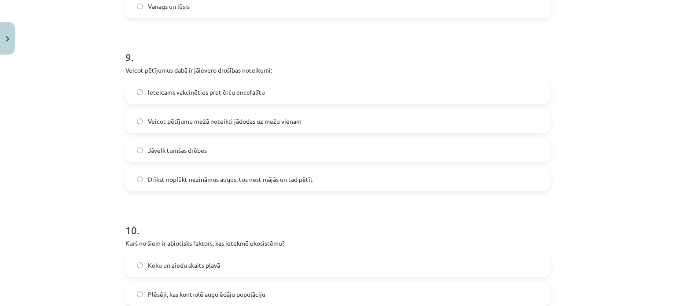
scroll to position [1870, 0]
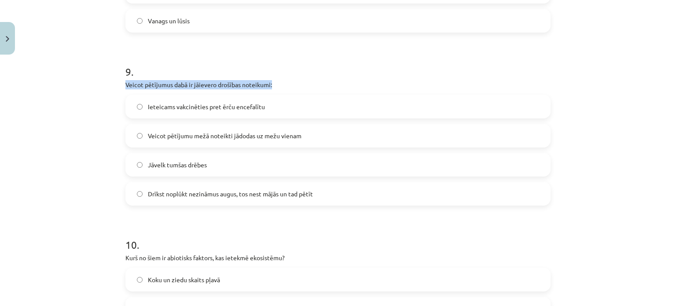
drag, startPoint x: 114, startPoint y: 93, endPoint x: 268, endPoint y: 91, distance: 154.0
click at [268, 91] on div "Mācību tēma: Bioloģijas 9. klases 1. ieskaites mācību materiāls #5 Noslēguma te…" at bounding box center [338, 153] width 676 height 306
click at [276, 70] on h1 "9 ." at bounding box center [337, 63] width 425 height 27
click at [137, 116] on label "Ieteicams vakcinēties pret ērču encefalītu" at bounding box center [337, 106] width 423 height 22
click at [193, 192] on label "Drīkst noplūkt nezināmus augus, tos nest mājās un tad pētīt" at bounding box center [337, 194] width 423 height 22
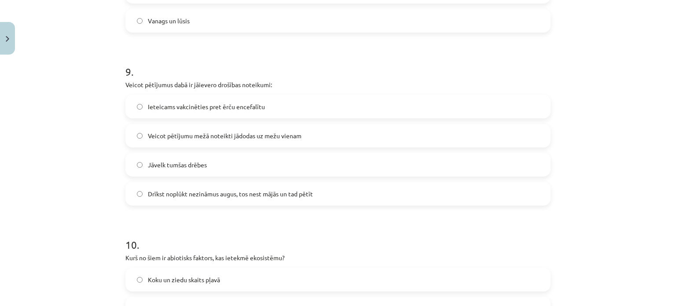
click at [195, 169] on span "Jāvelk tumšas drēbes" at bounding box center [177, 164] width 59 height 9
click at [202, 140] on span "Veicot pētījumu mežā noteikti jādodas uz mežu vienam" at bounding box center [225, 135] width 154 height 9
click at [209, 111] on span "Ieteicams vakcinēties pret ērču encefalītu" at bounding box center [206, 106] width 117 height 9
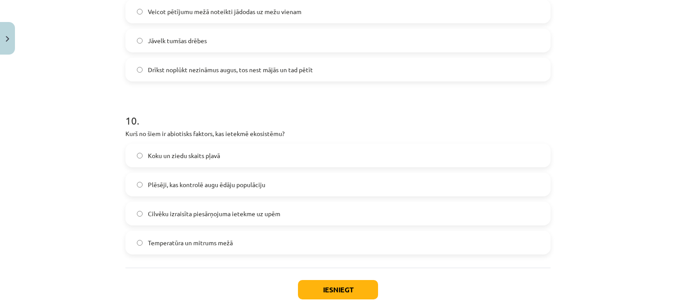
scroll to position [2002, 0]
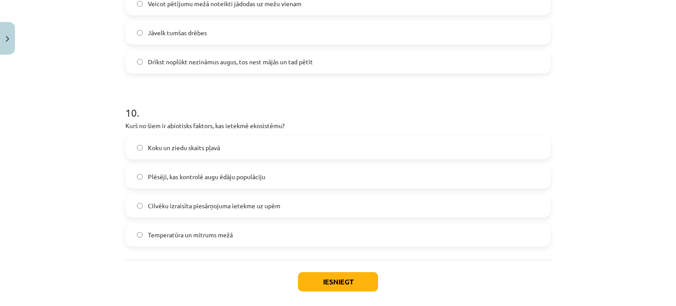
click at [172, 152] on span "Koku un ziedu skaits pļavā" at bounding box center [184, 147] width 72 height 9
click at [306, 244] on label "Temperatūra un mitrums mežā" at bounding box center [337, 235] width 423 height 22
click at [269, 130] on p "Kurš no šiem ir abiotisks faktors, kas ietekmē ekosistēmu?" at bounding box center [337, 125] width 425 height 9
click at [243, 158] on label "Koku un ziedu skaits pļavā" at bounding box center [337, 147] width 423 height 22
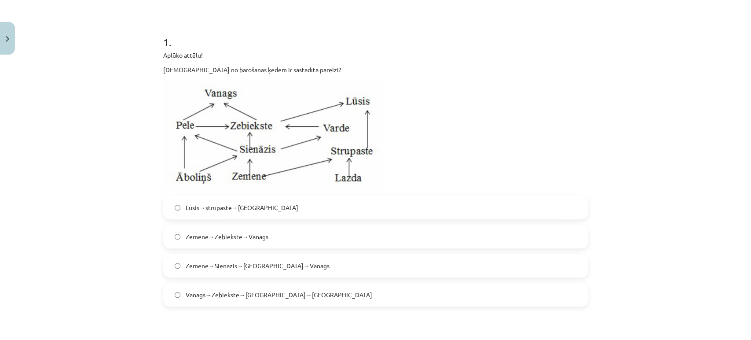
scroll to position [154, 0]
drag, startPoint x: 649, startPoint y: 8, endPoint x: 482, endPoint y: 97, distance: 189.4
click at [472, 84] on p at bounding box center [375, 135] width 425 height 110
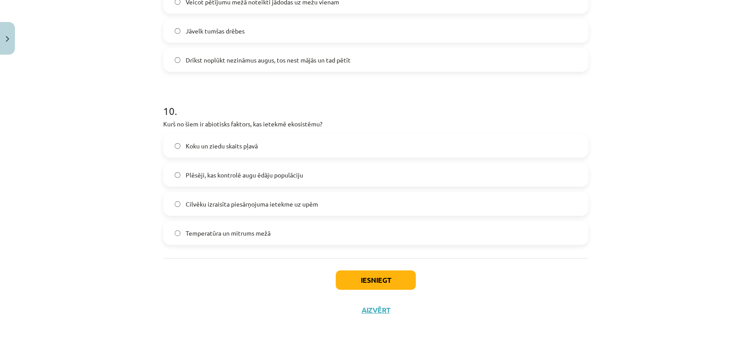
scroll to position [2020, 0]
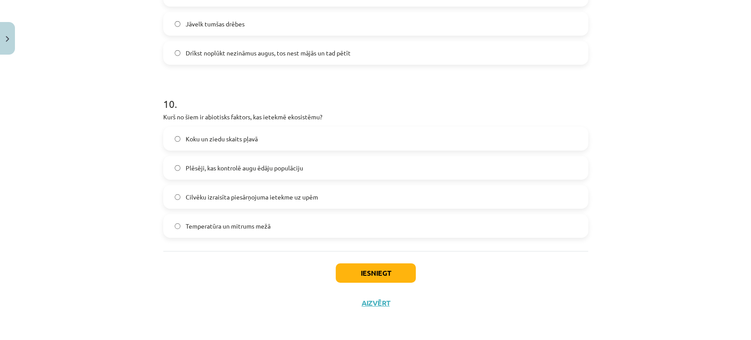
click at [257, 220] on label "Temperatūra un mitrums mežā" at bounding box center [375, 226] width 423 height 22
click at [390, 264] on button "Iesniegt" at bounding box center [376, 272] width 80 height 19
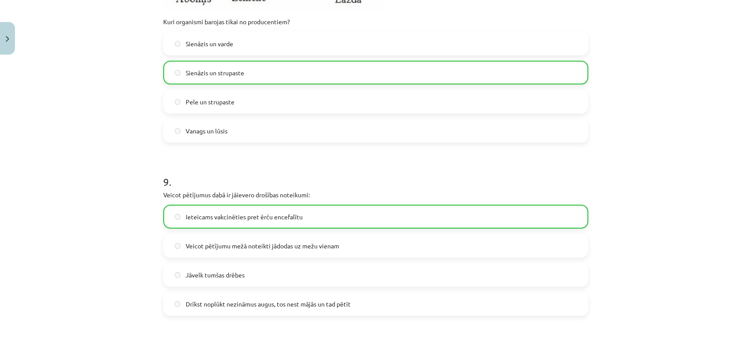
scroll to position [2047, 0]
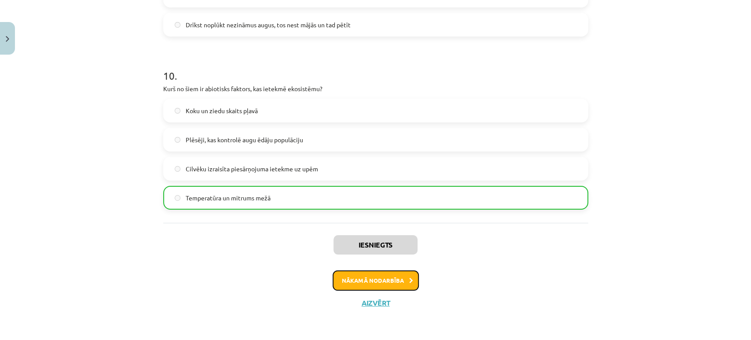
click at [396, 280] on button "Nākamā nodarbība" at bounding box center [376, 280] width 86 height 20
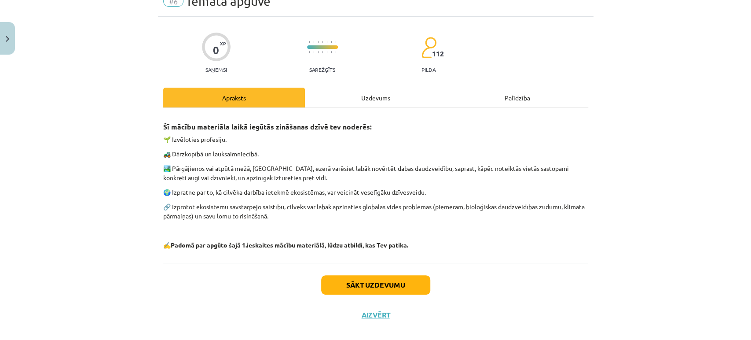
scroll to position [53, 0]
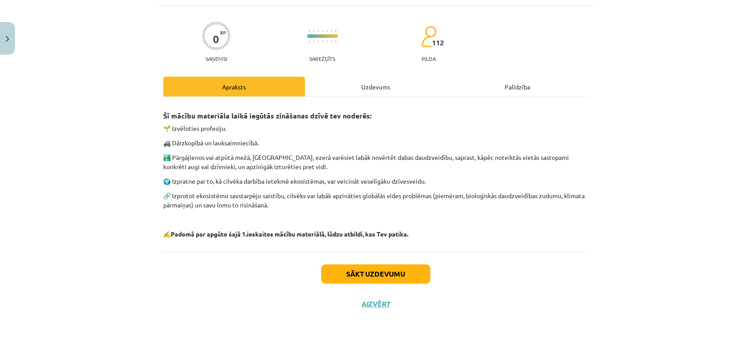
click at [391, 89] on div "Uzdevums" at bounding box center [376, 87] width 142 height 20
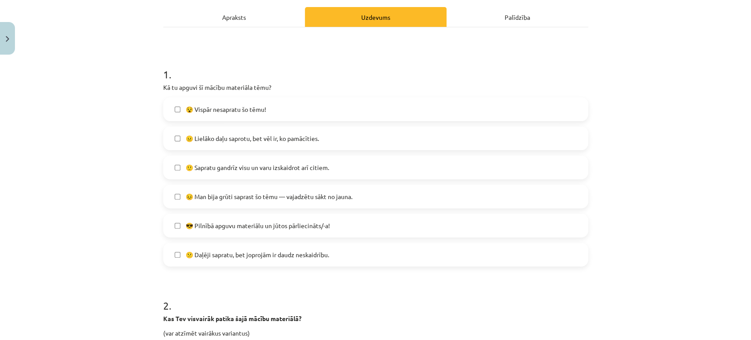
scroll to position [0, 0]
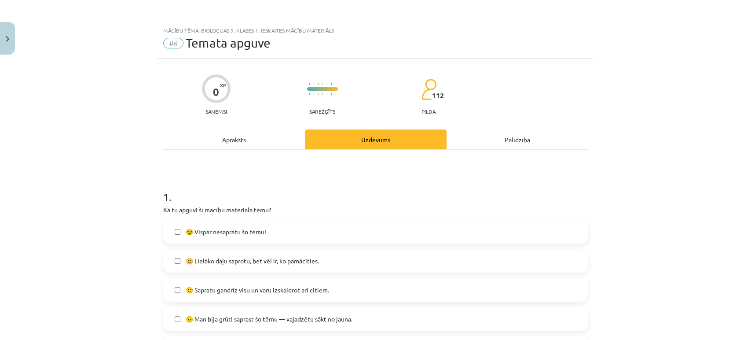
click at [235, 141] on div "Apraksts" at bounding box center [234, 139] width 142 height 20
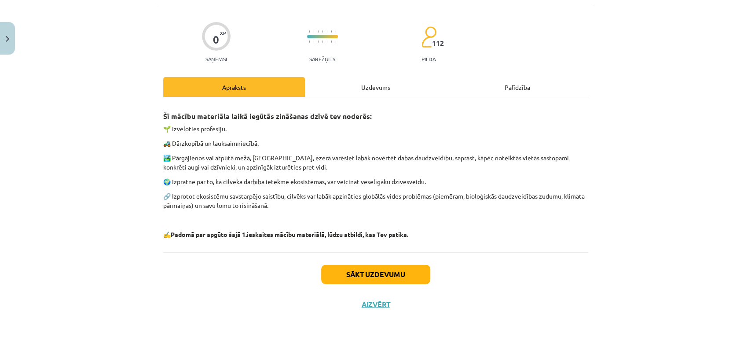
scroll to position [53, 0]
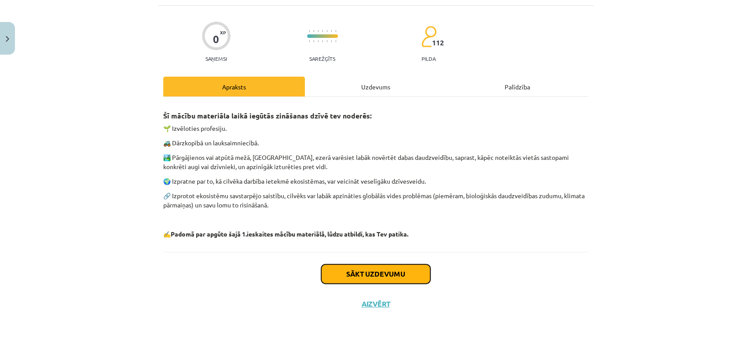
click at [376, 281] on button "Sākt uzdevumu" at bounding box center [375, 273] width 109 height 19
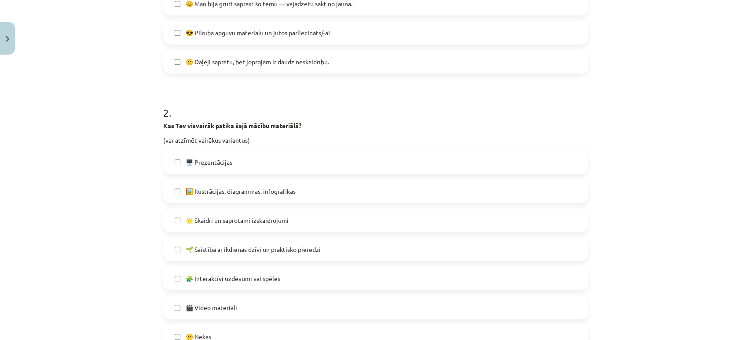
scroll to position [364, 0]
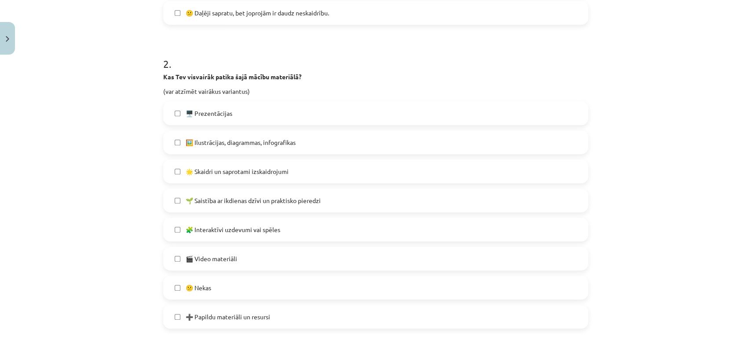
click at [232, 146] on span "🖼️ Ilustrācijas, diagrammas, infografikas" at bounding box center [241, 142] width 110 height 9
click at [212, 119] on label "🖥️ Prezentācijas" at bounding box center [375, 113] width 423 height 22
click at [227, 174] on span "🌟 Skaidri un saprotami izskaidrojumi" at bounding box center [237, 171] width 103 height 9
click at [243, 263] on label "🎬 Video materiāli" at bounding box center [375, 258] width 423 height 22
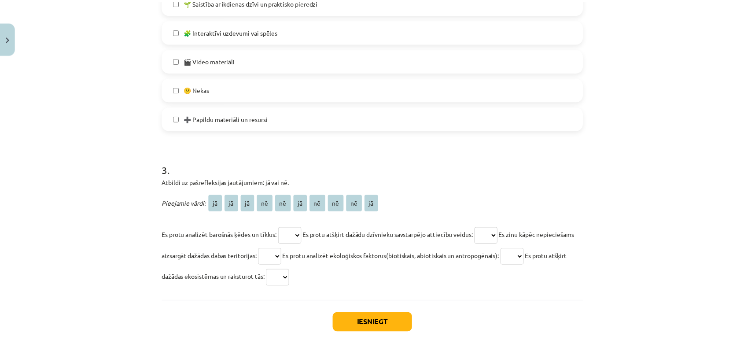
scroll to position [609, 0]
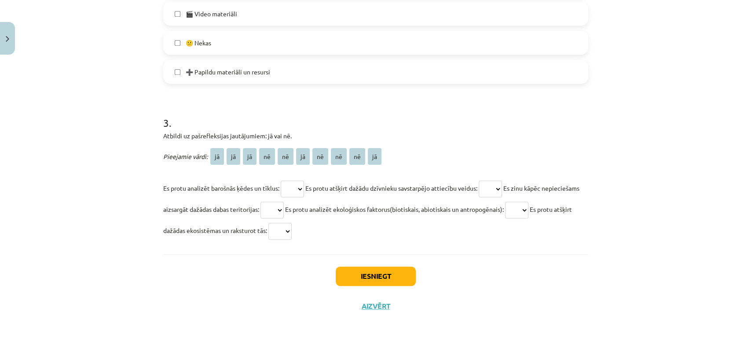
click at [294, 187] on select "** ** ** ** ** ** ** ** ** **" at bounding box center [292, 188] width 23 height 17
select select "**"
click at [281, 180] on select "** ** ** ** ** ** ** ** ** **" at bounding box center [292, 188] width 23 height 17
click at [498, 191] on select "** ** ** ** ** ** ** ** ** **" at bounding box center [490, 188] width 23 height 17
select select "**"
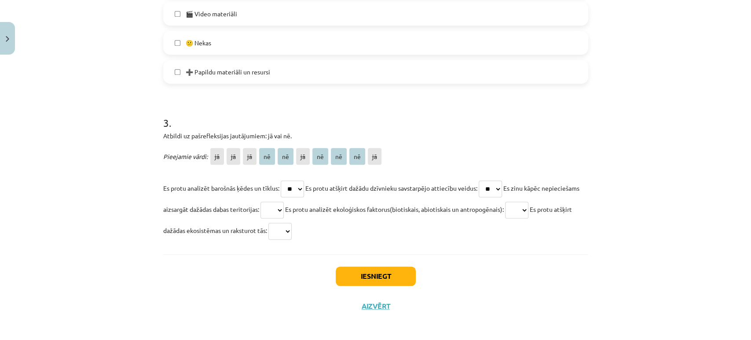
click at [484, 180] on select "** ** ** ** ** ** ** ** ** **" at bounding box center [490, 188] width 23 height 17
click at [284, 208] on select "** ** ** ** ** ** ** ** ** **" at bounding box center [271, 210] width 23 height 17
select select "**"
click at [284, 202] on select "** ** ** ** ** ** ** ** ** **" at bounding box center [271, 210] width 23 height 17
click at [528, 212] on select "** ** ** ** ** ** ** ** ** **" at bounding box center [516, 210] width 23 height 17
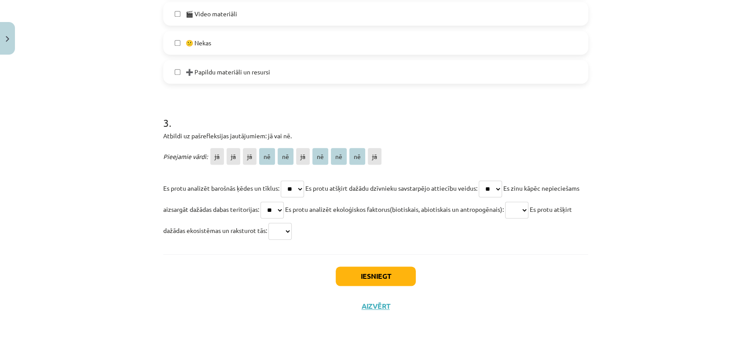
select select "**"
click at [528, 202] on select "** ** ** ** ** ** ** ** ** **" at bounding box center [516, 210] width 23 height 17
click at [292, 226] on select "** ** ** ** ** ** ** ** ** **" at bounding box center [279, 231] width 23 height 17
select select "**"
click at [292, 223] on select "** ** ** ** ** ** ** ** ** **" at bounding box center [279, 231] width 23 height 17
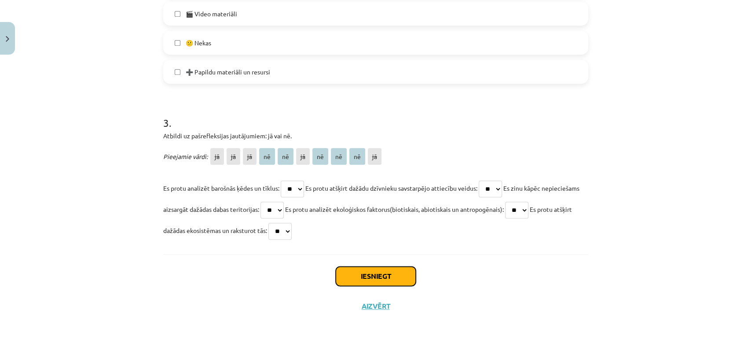
click at [370, 273] on button "Iesniegt" at bounding box center [376, 275] width 80 height 19
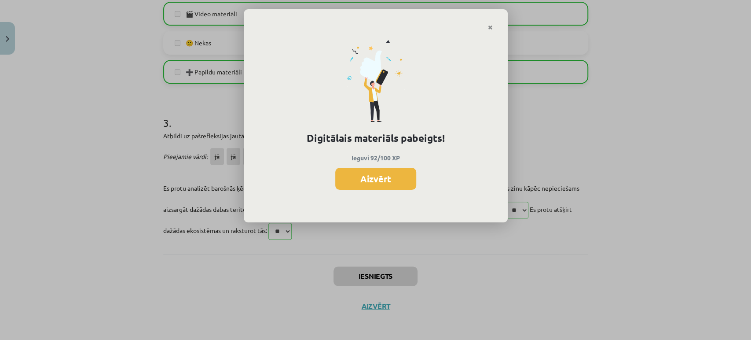
drag, startPoint x: 383, startPoint y: 179, endPoint x: 376, endPoint y: 181, distance: 7.4
click at [378, 180] on button "Aizvērt" at bounding box center [375, 179] width 81 height 22
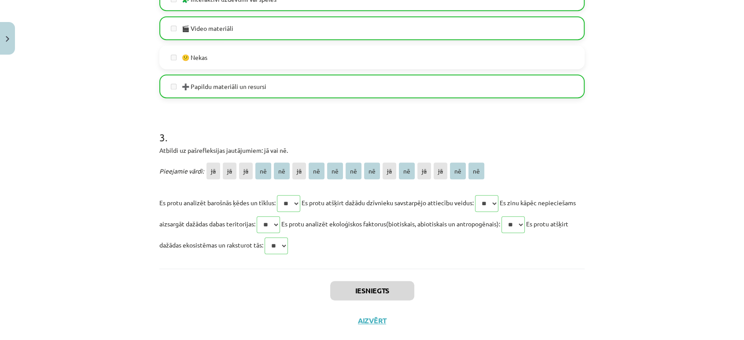
scroll to position [611, 0]
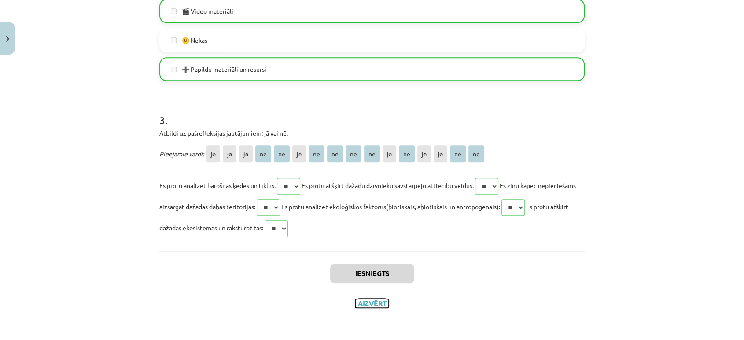
click at [371, 302] on button "Aizvērt" at bounding box center [371, 303] width 33 height 9
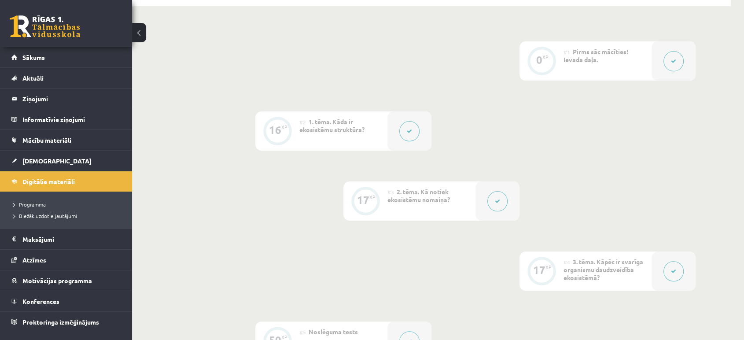
scroll to position [98, 0]
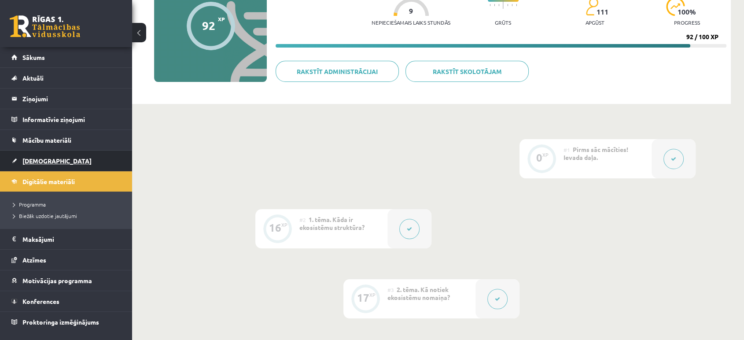
click at [75, 162] on link "[DEMOGRAPHIC_DATA]" at bounding box center [66, 160] width 110 height 20
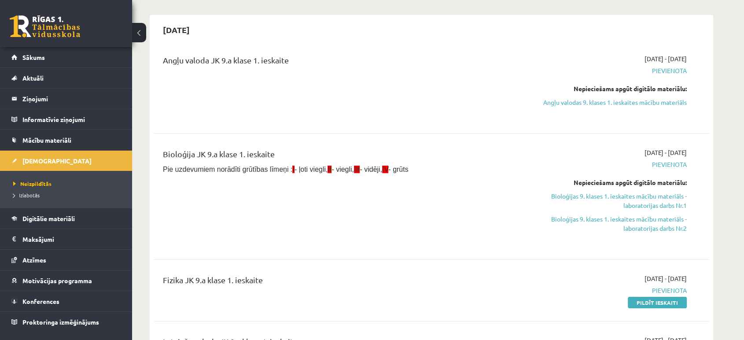
scroll to position [147, 0]
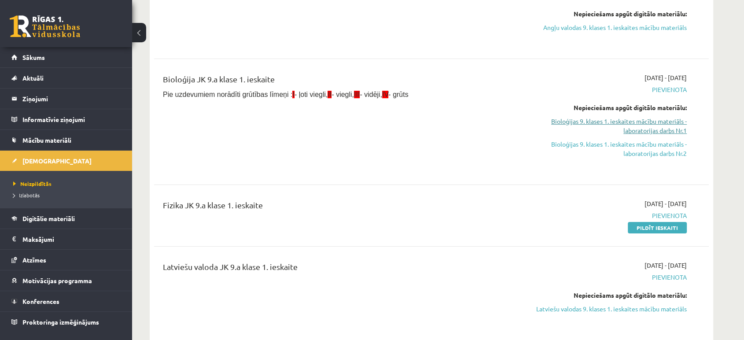
click at [638, 125] on link "Bioloģijas 9. klases 1. ieskaites mācību materiāls - laboratorijas darbs Nr.1" at bounding box center [604, 126] width 166 height 18
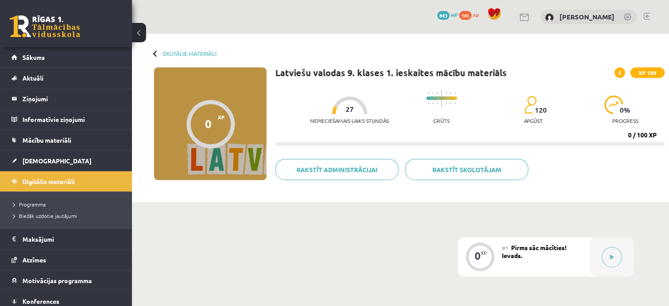
click at [539, 258] on div "#1 Pirms sāc mācīties! Ievads." at bounding box center [546, 256] width 88 height 39
click at [615, 256] on button at bounding box center [612, 257] width 20 height 20
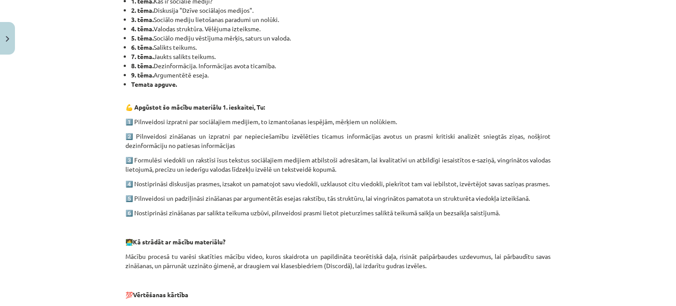
scroll to position [91, 0]
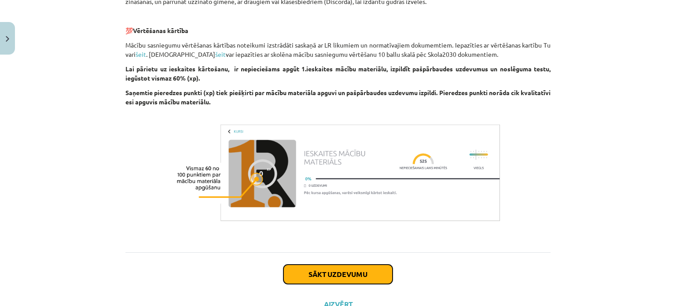
click at [364, 282] on button "Sākt uzdevumu" at bounding box center [337, 273] width 109 height 19
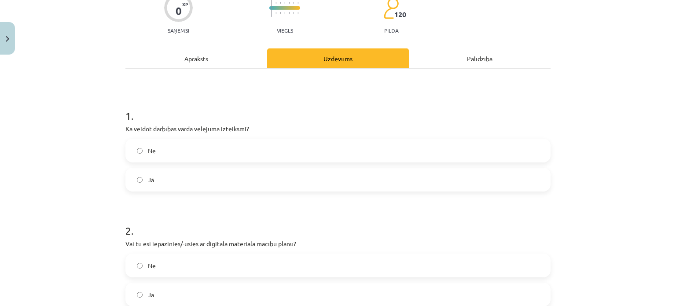
scroll to position [78, 0]
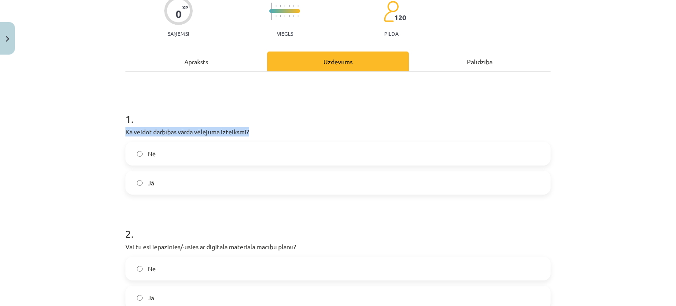
drag, startPoint x: 120, startPoint y: 129, endPoint x: 283, endPoint y: 125, distance: 162.9
click at [283, 125] on div "0 XP Saņemsi Viegls 120 pilda Apraksts Uzdevums Palīdzība 1 . Kā veidot darbība…" at bounding box center [338, 243] width 436 height 524
click at [296, 137] on div "1 . Kā veidot darbības vārda vēlējuma izteiksmi? Nē Jā" at bounding box center [337, 145] width 425 height 97
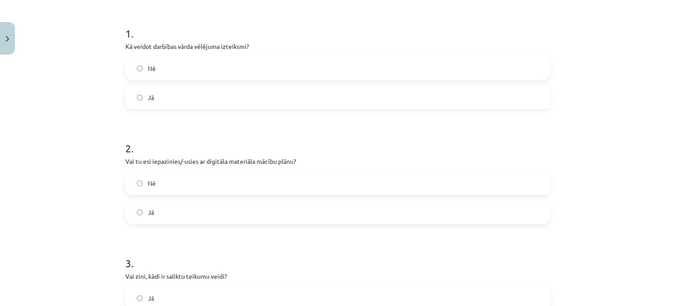
scroll to position [166, 0]
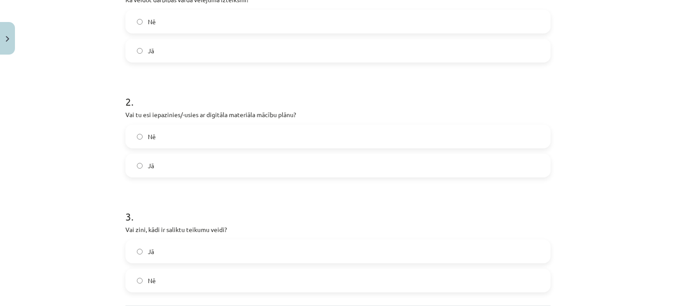
click at [158, 163] on label "Jā" at bounding box center [337, 165] width 423 height 22
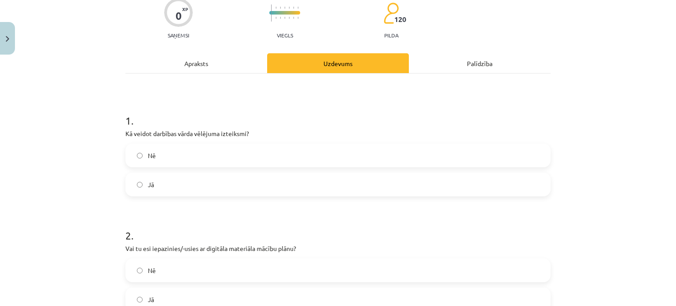
scroll to position [0, 0]
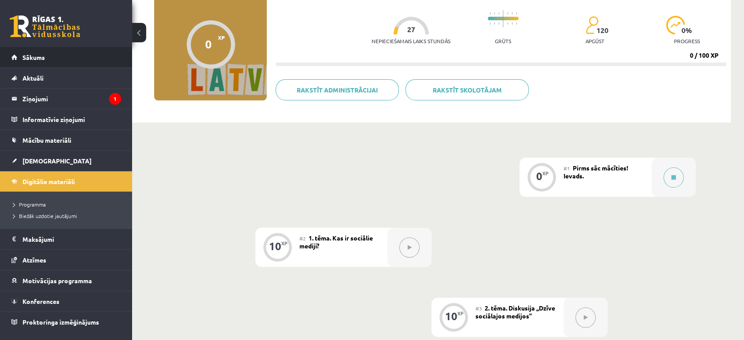
scroll to position [147, 0]
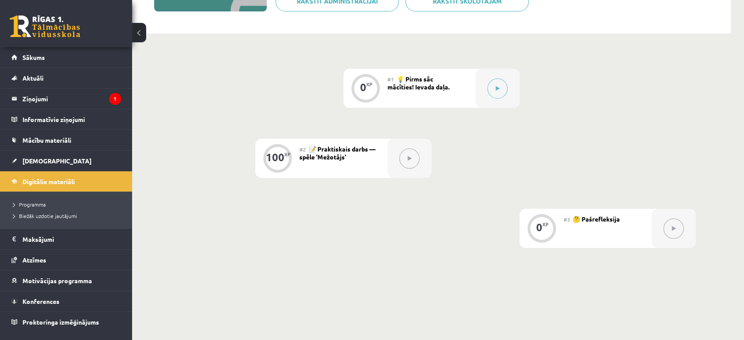
scroll to position [35, 0]
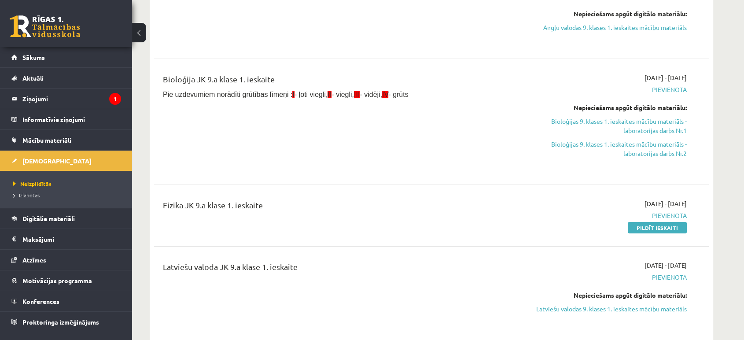
scroll to position [195, 0]
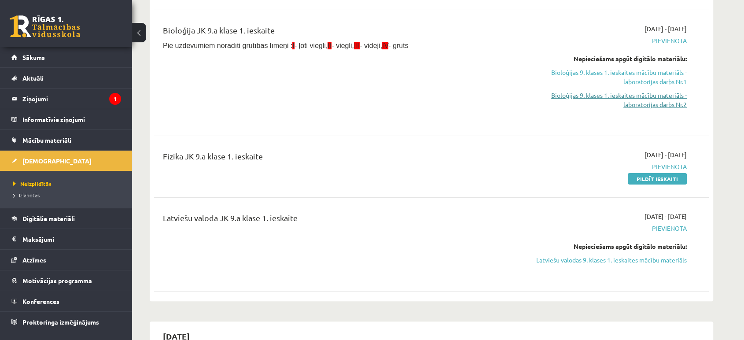
click at [659, 108] on link "Bioloģijas 9. klases 1. ieskaites mācību materiāls - laboratorijas darbs Nr.2" at bounding box center [604, 100] width 166 height 18
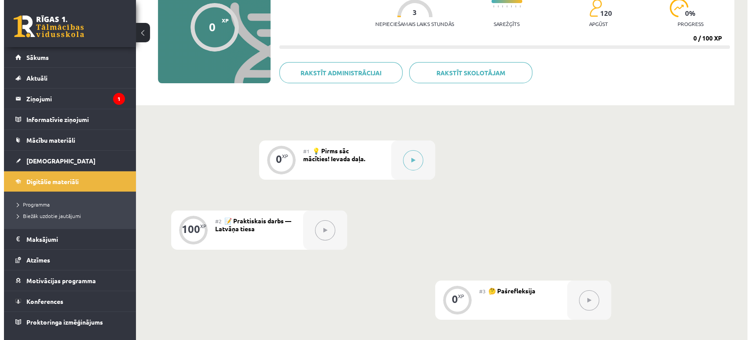
scroll to position [98, 0]
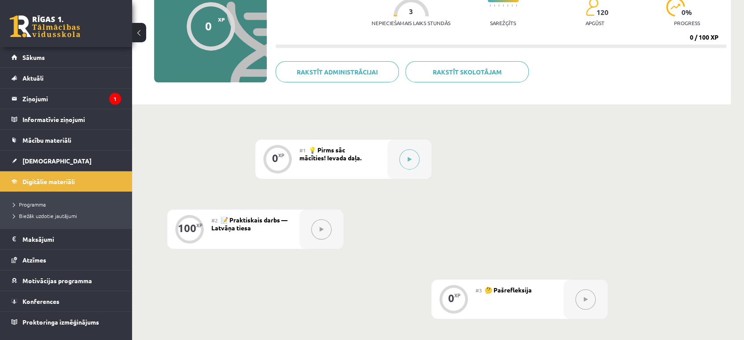
click at [318, 156] on span "💡 Pirms sāc mācīties! Ievada daļa." at bounding box center [330, 154] width 62 height 16
click at [255, 221] on span "📝 Praktiskais darbs — Latvāņa tiesa" at bounding box center [249, 224] width 76 height 16
click at [410, 160] on icon at bounding box center [409, 159] width 4 height 5
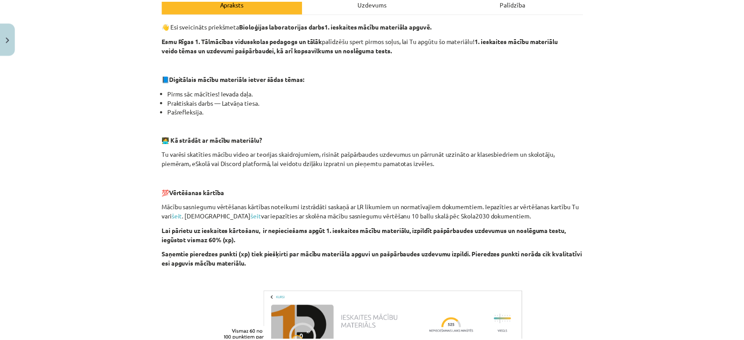
scroll to position [0, 0]
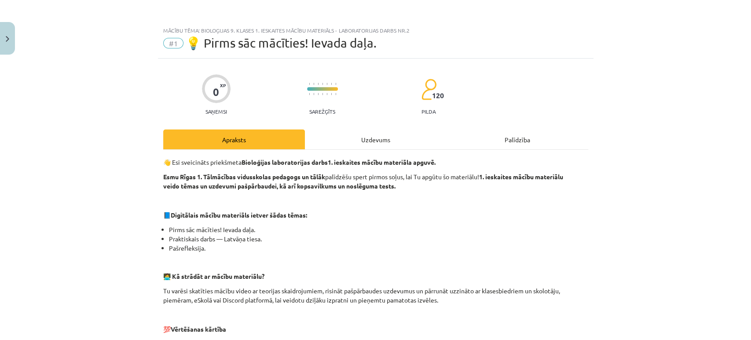
click at [345, 136] on div "Uzdevums" at bounding box center [376, 139] width 142 height 20
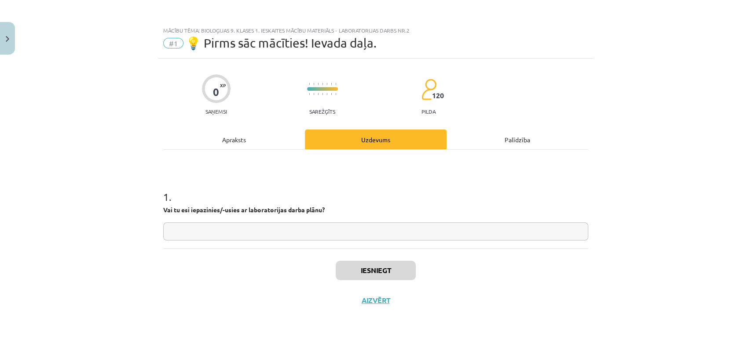
click at [348, 231] on input "text" at bounding box center [375, 231] width 425 height 18
click at [393, 305] on div "Iesniegt Aizvērt" at bounding box center [375, 279] width 425 height 62
click at [382, 297] on button "Aizvērt" at bounding box center [375, 300] width 33 height 9
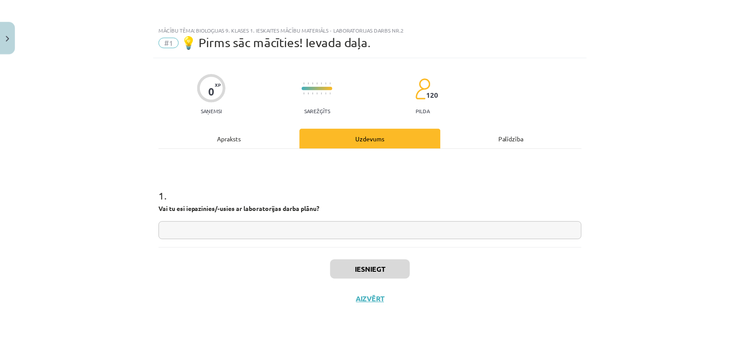
click at [48, 99] on legend "Ziņojumi 1" at bounding box center [71, 98] width 99 height 20
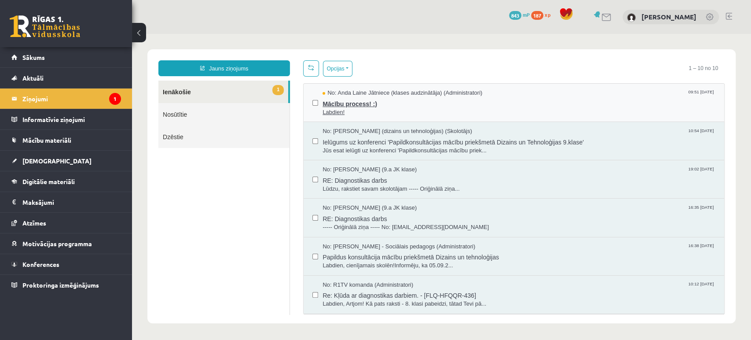
click at [341, 109] on span "Labdien!" at bounding box center [519, 112] width 393 height 8
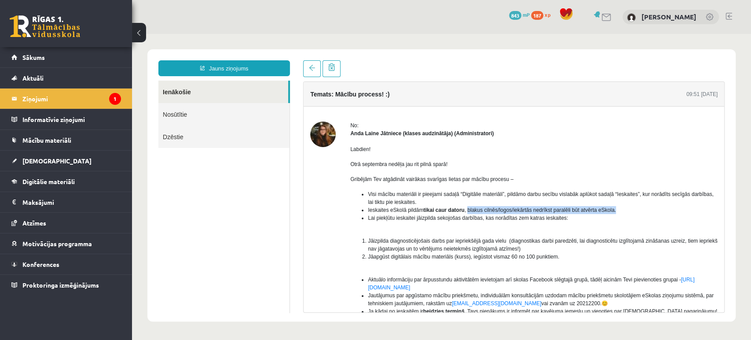
drag, startPoint x: 466, startPoint y: 208, endPoint x: 614, endPoint y: 211, distance: 147.9
click at [614, 211] on span "Ieskaites eSkolā pildām tikai caur datoru , blakus cilnēs/logos/iekārtās nedrīk…" at bounding box center [492, 210] width 248 height 6
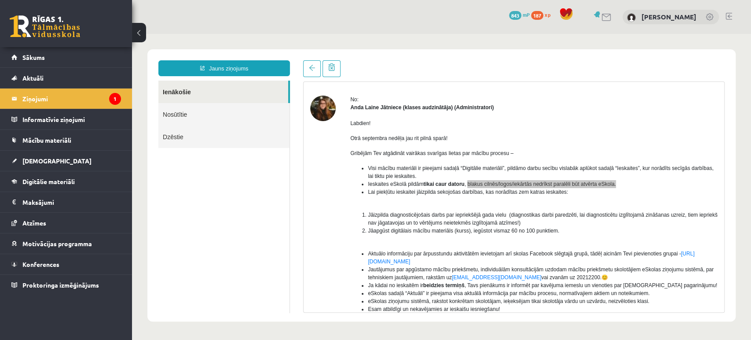
scroll to position [49, 0]
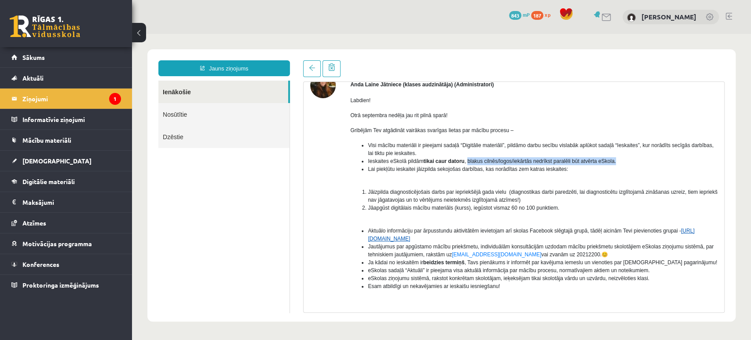
click at [470, 236] on link "https://www.facebook.com/groups/1713095892236563/" at bounding box center [531, 234] width 326 height 14
